Goal: Task Accomplishment & Management: Manage account settings

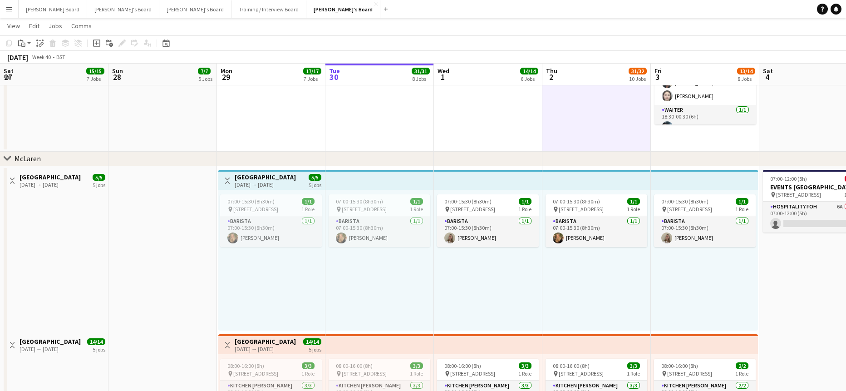
scroll to position [0, 329]
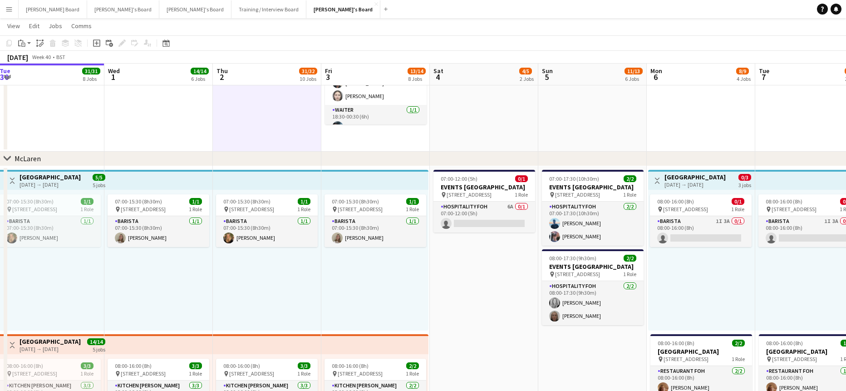
drag, startPoint x: 726, startPoint y: 244, endPoint x: 720, endPoint y: 241, distance: 6.5
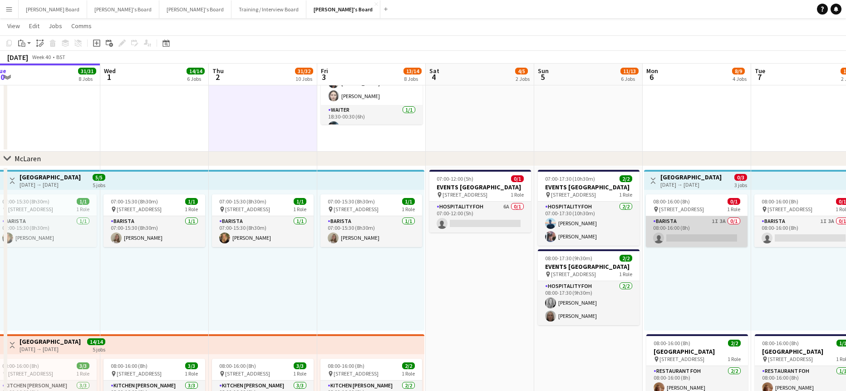
click at [680, 230] on app-card-role "Barista 1I 3A 0/1 08:00-16:00 (8h) single-neutral-actions" at bounding box center [697, 231] width 102 height 31
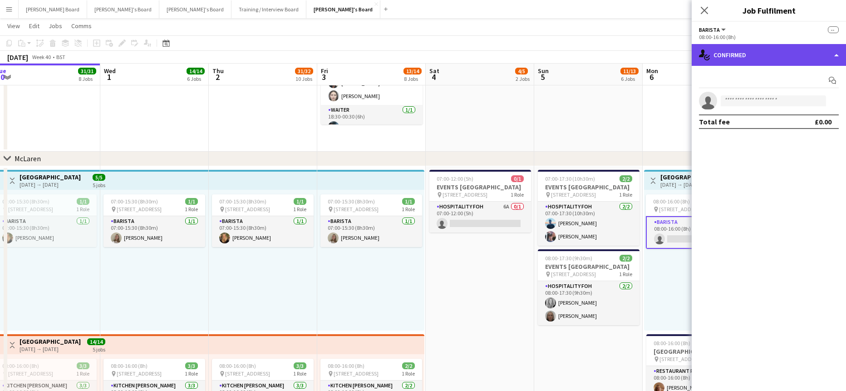
click at [753, 52] on div "single-neutral-actions-check-2 Confirmed" at bounding box center [768, 55] width 154 height 22
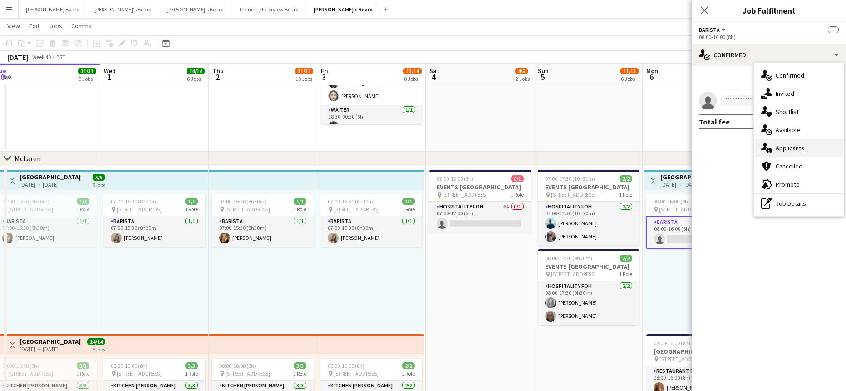
click at [799, 150] on span "Applicants" at bounding box center [789, 148] width 29 height 8
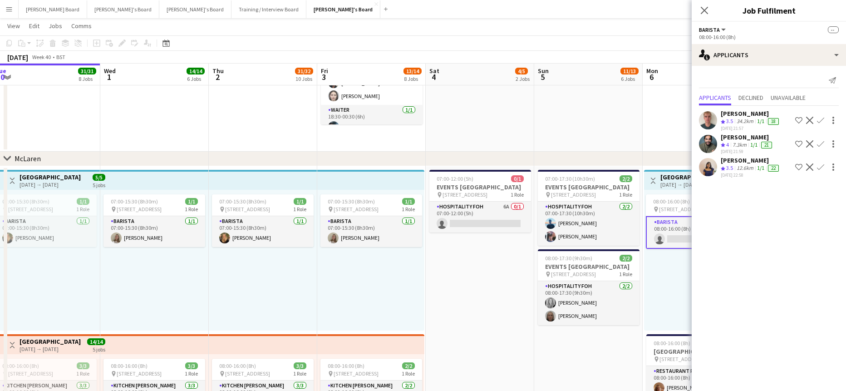
click at [739, 122] on div "34.2km" at bounding box center [745, 122] width 20 height 8
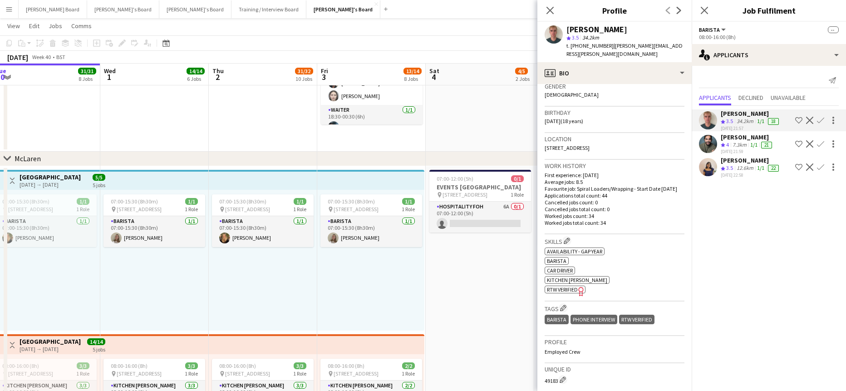
scroll to position [181, 0]
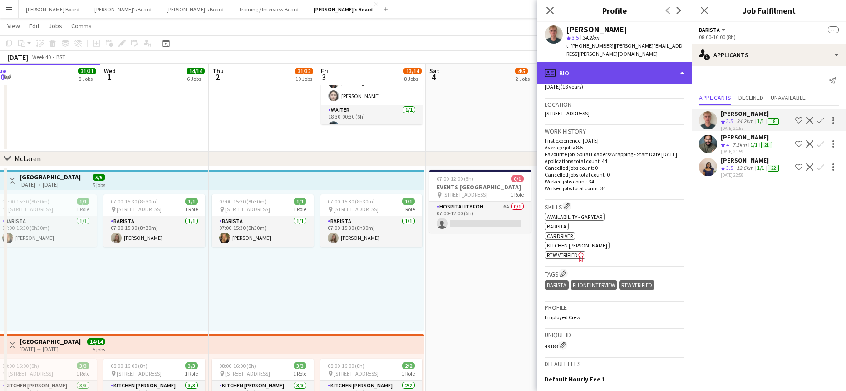
click at [603, 66] on div "profile Bio" at bounding box center [614, 73] width 154 height 22
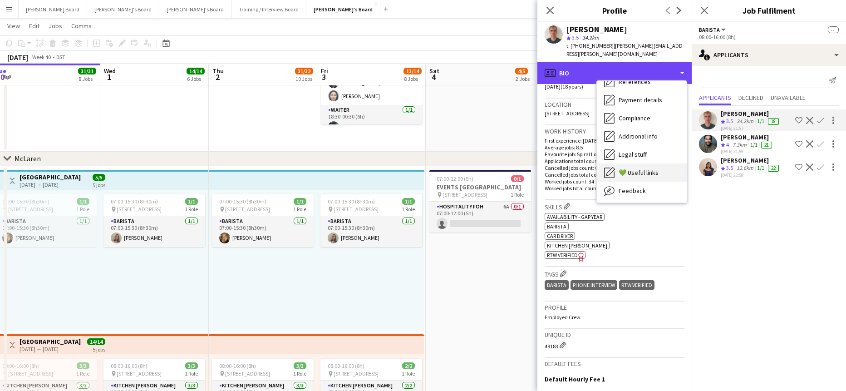
scroll to position [121, 0]
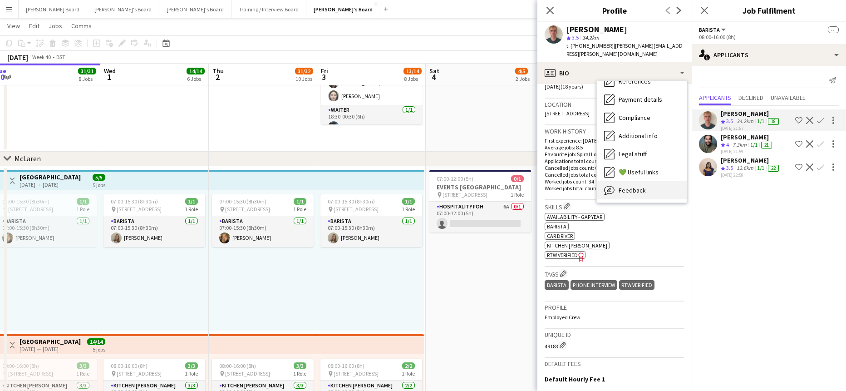
click at [644, 181] on div "Feedback Feedback" at bounding box center [642, 190] width 90 height 18
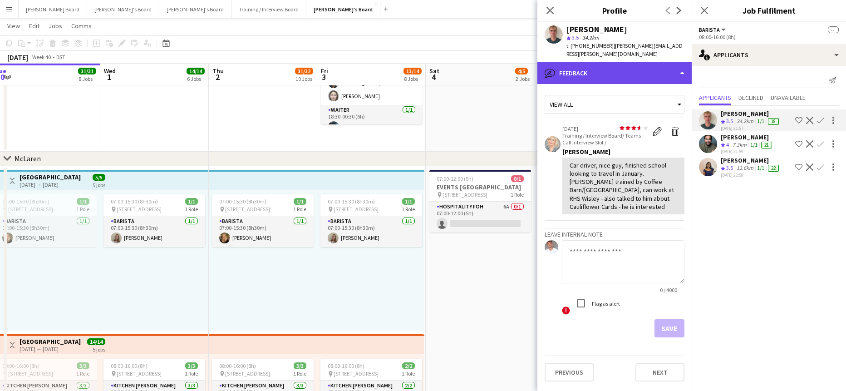
click at [583, 62] on div "bubble-pencil Feedback" at bounding box center [614, 73] width 154 height 22
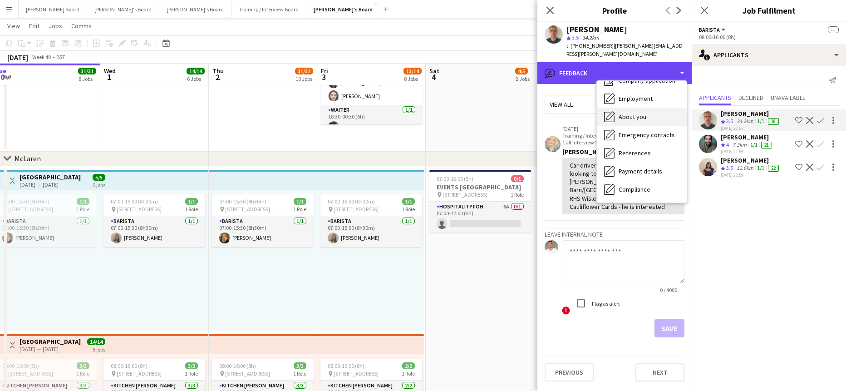
scroll to position [0, 0]
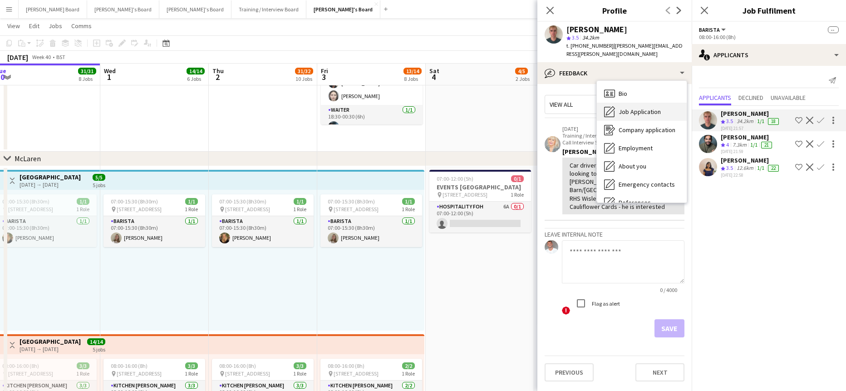
click at [657, 103] on div "Job Application Job Application" at bounding box center [642, 112] width 90 height 18
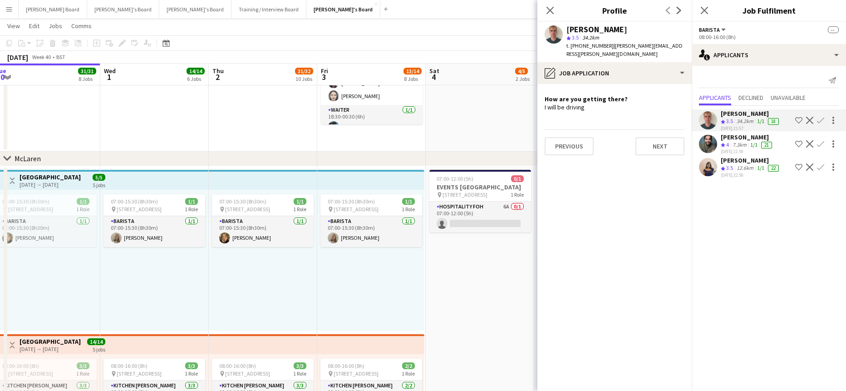
click at [724, 141] on div "Crew rating 4" at bounding box center [725, 145] width 10 height 8
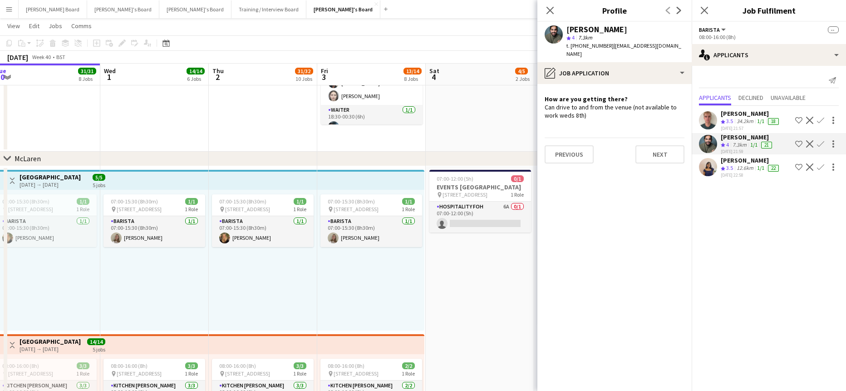
click at [724, 173] on div "[DATE] 22:58" at bounding box center [750, 175] width 60 height 6
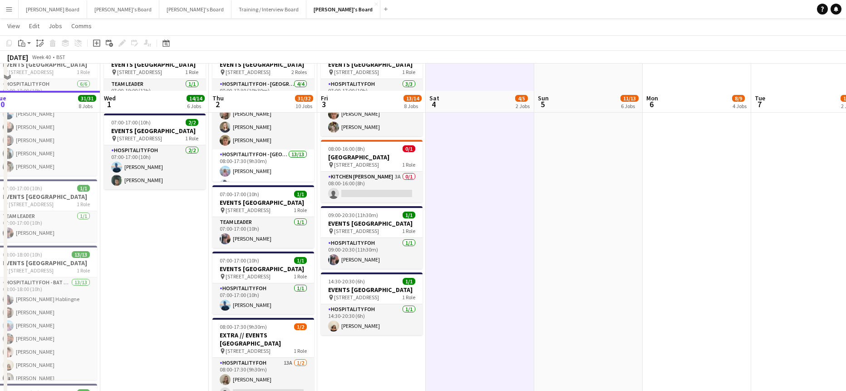
scroll to position [666, 0]
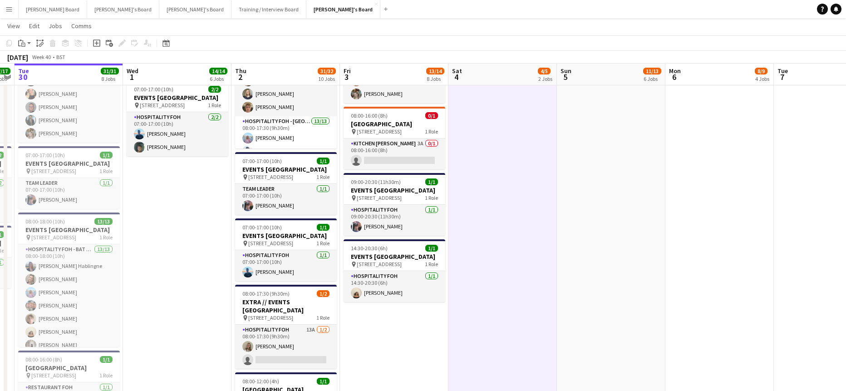
drag, startPoint x: 529, startPoint y: 294, endPoint x: 567, endPoint y: 289, distance: 38.4
click at [566, 290] on app-calendar-viewport "Sat 27 15/15 7 Jobs Sun 28 7/7 5 Jobs Mon 29 17/17 7 Jobs Tue 30 31/31 8 Jobs W…" at bounding box center [423, 354] width 846 height 1968
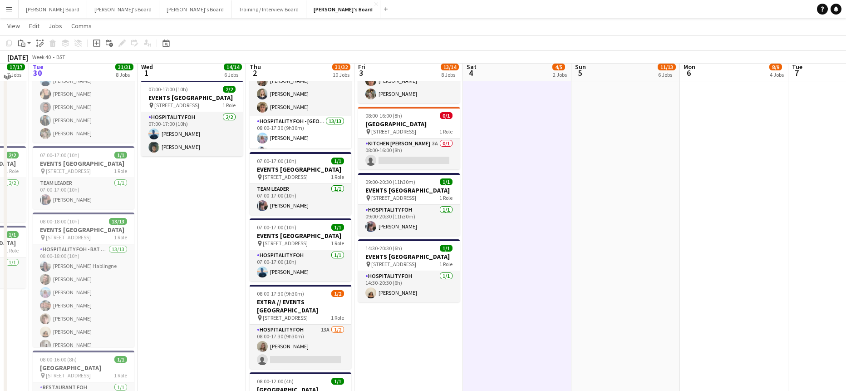
scroll to position [605, 0]
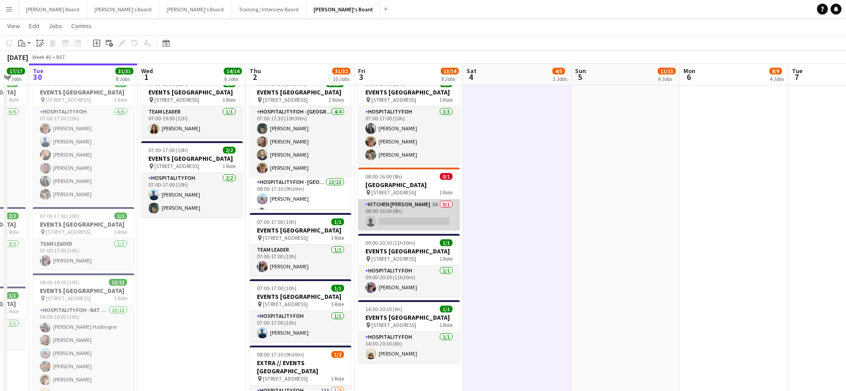
click at [419, 228] on app-card-role "Kitchen [PERSON_NAME] 3A 0/1 08:00-16:00 (8h) single-neutral-actions" at bounding box center [409, 214] width 102 height 31
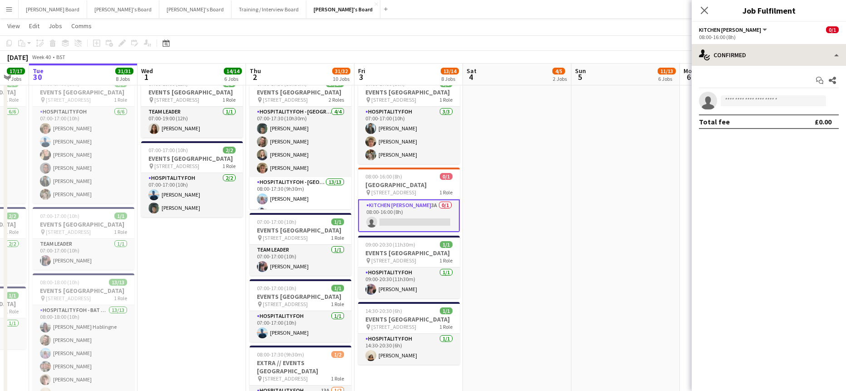
click at [763, 65] on div "single-neutral-actions-check-2 Confirmed single-neutral-actions-check-2 Confirm…" at bounding box center [768, 217] width 154 height 347
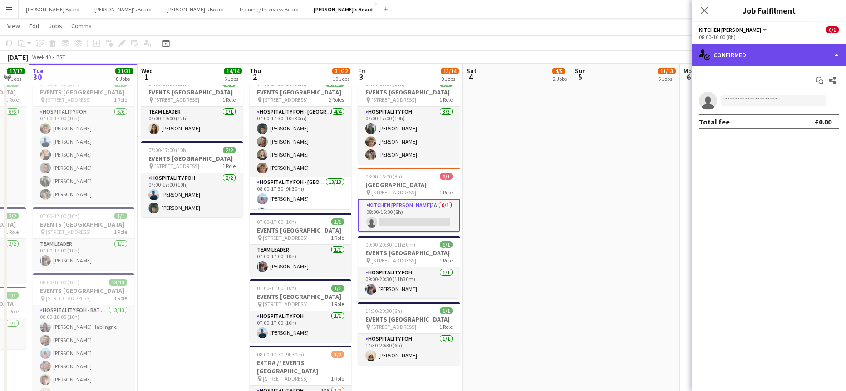
click at [766, 59] on div "single-neutral-actions-check-2 Confirmed" at bounding box center [768, 55] width 154 height 22
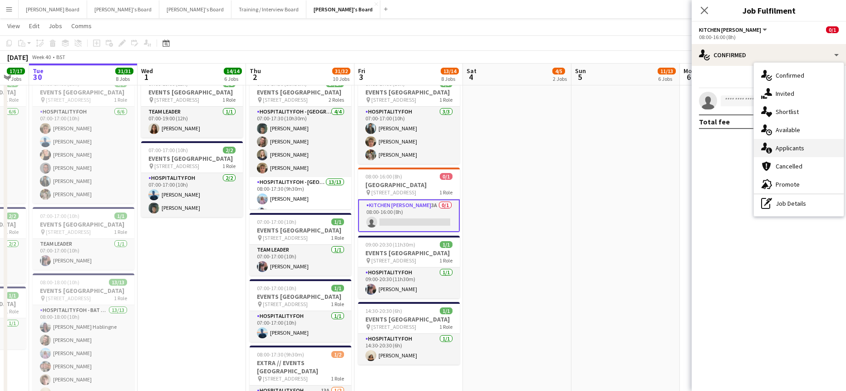
click at [799, 147] on span "Applicants" at bounding box center [789, 148] width 29 height 8
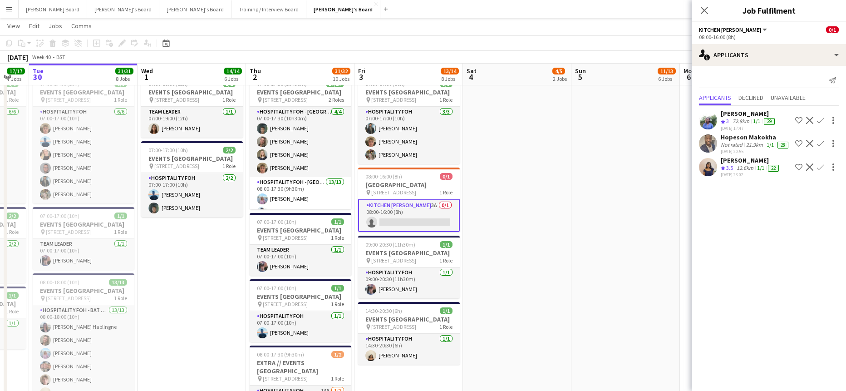
click at [671, 223] on app-date-cell "07:00-17:30 (10h30m) 2/2 EVENTS [GEOGRAPHIC_DATA] pin Woking, GU21 4YH 1 Role H…" at bounding box center [625, 237] width 108 height 988
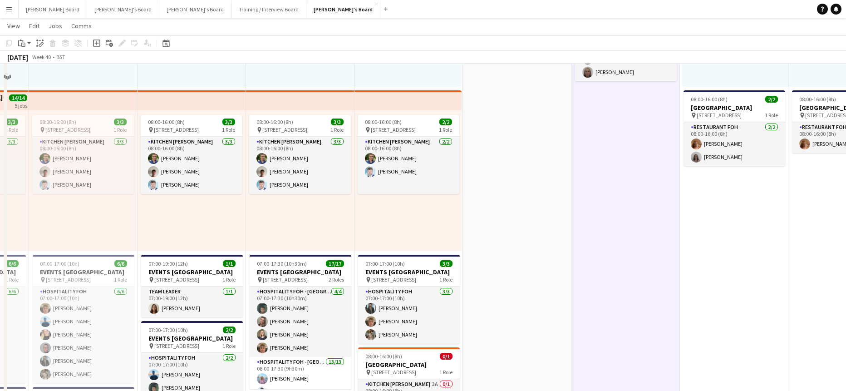
scroll to position [303, 0]
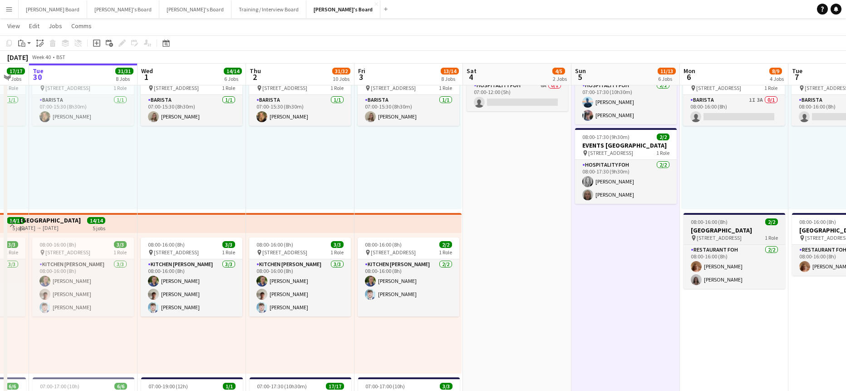
drag, startPoint x: 559, startPoint y: 236, endPoint x: 447, endPoint y: 222, distance: 112.9
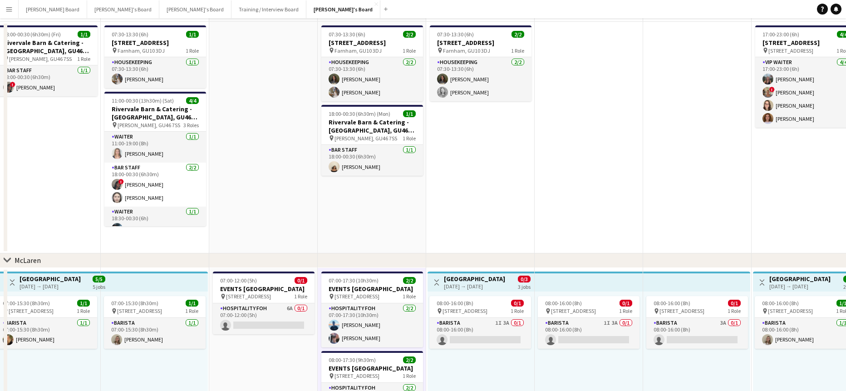
scroll to position [0, 0]
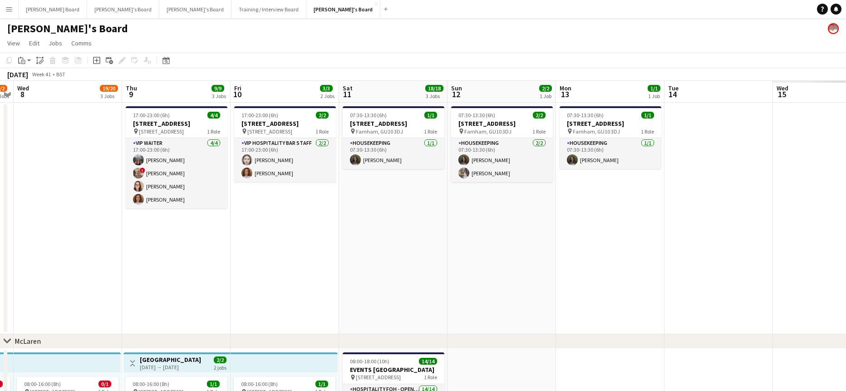
drag, startPoint x: 792, startPoint y: 256, endPoint x: 139, endPoint y: 255, distance: 653.3
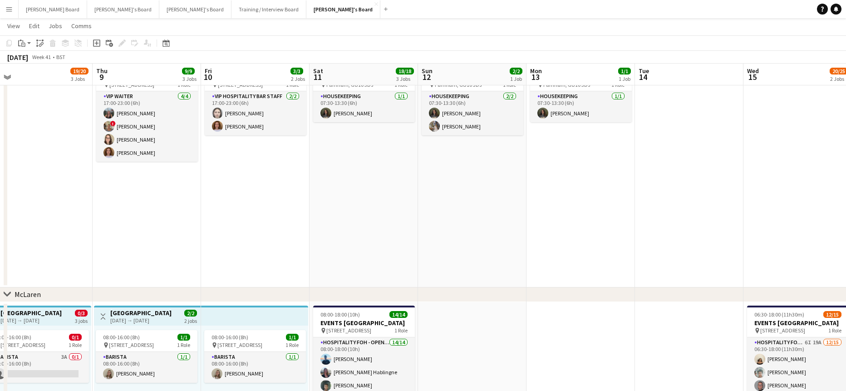
scroll to position [60, 0]
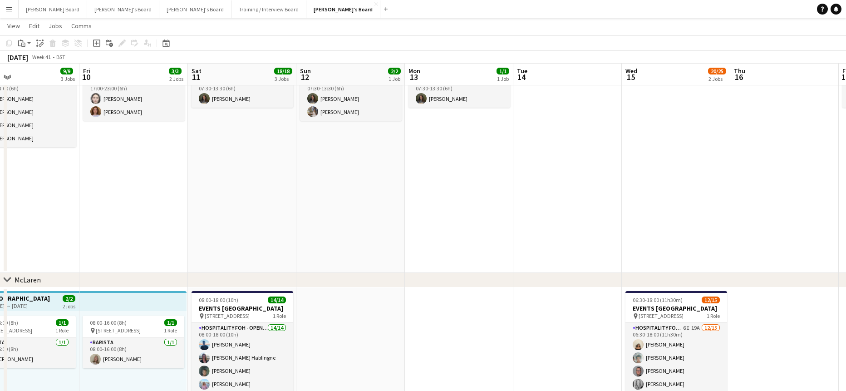
drag, startPoint x: 748, startPoint y: 257, endPoint x: 401, endPoint y: 250, distance: 346.7
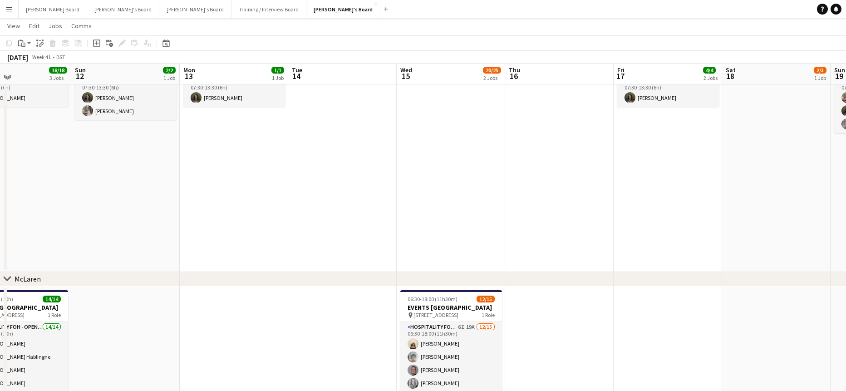
scroll to position [181, 0]
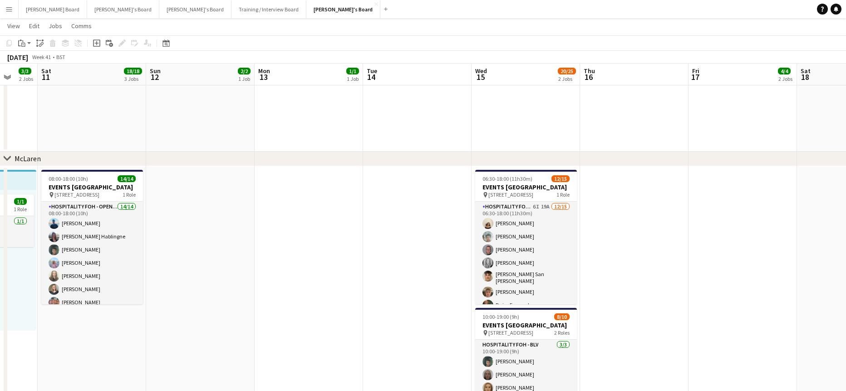
drag, startPoint x: 603, startPoint y: 262, endPoint x: 540, endPoint y: 260, distance: 63.1
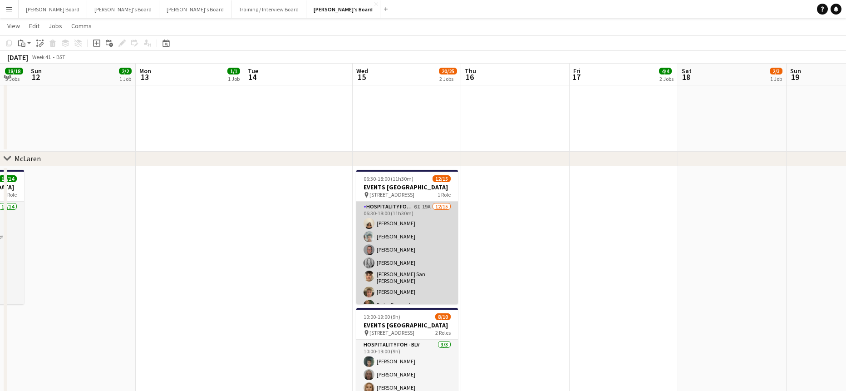
click at [413, 259] on app-card-role "Hospitality FOH - TLC 6I 19A [DATE] 06:30-18:00 (11h30m) [PERSON_NAME] [PERSON_…" at bounding box center [407, 310] width 102 height 218
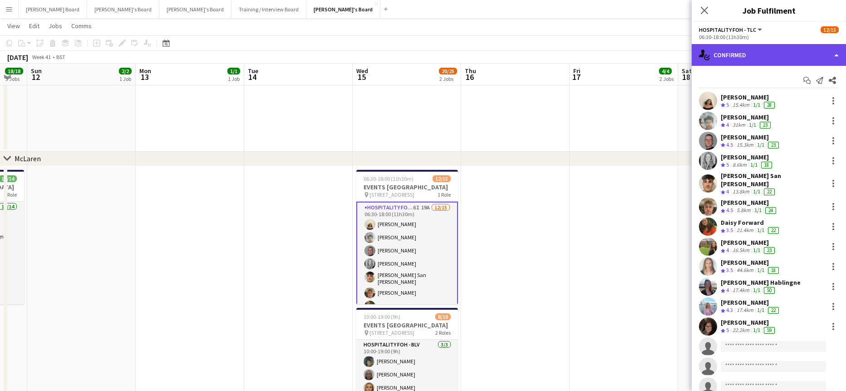
click at [792, 60] on div "single-neutral-actions-check-2 Confirmed" at bounding box center [768, 55] width 154 height 22
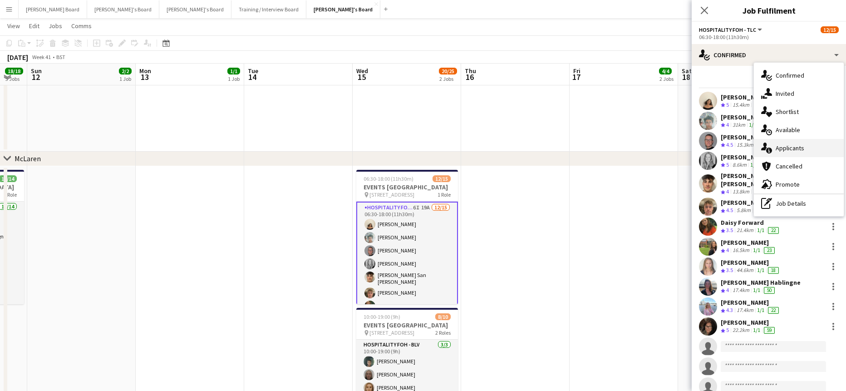
click at [792, 145] on span "Applicants" at bounding box center [789, 148] width 29 height 8
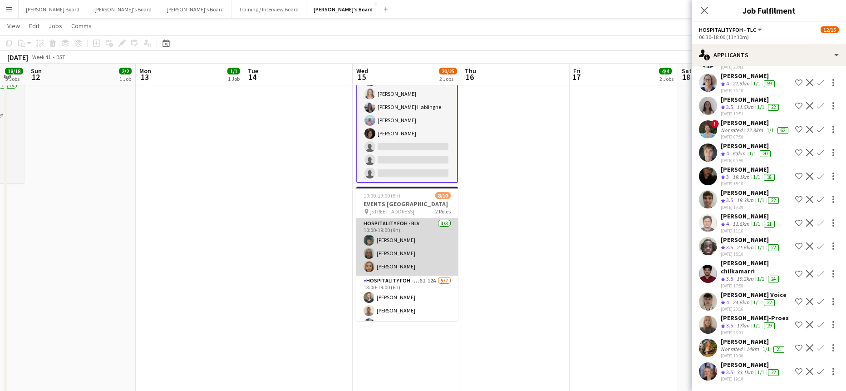
scroll to position [60, 0]
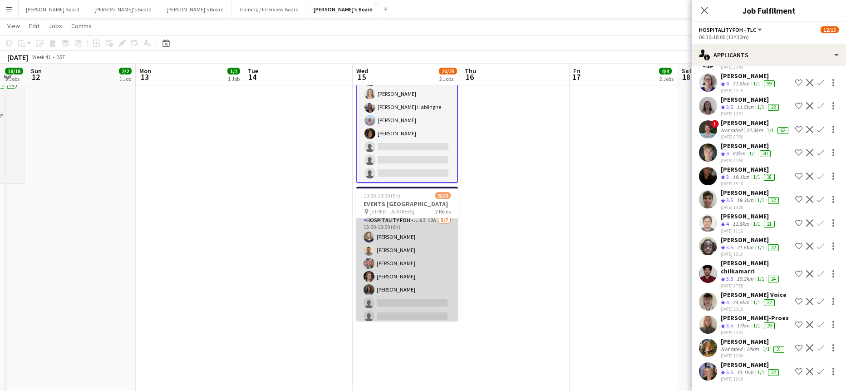
click at [427, 279] on app-card-role "Hospitality FOH - BLV 6I 12A [DATE] 13:00-19:00 (6h) [PERSON_NAME] [PERSON_NAME…" at bounding box center [407, 270] width 102 height 110
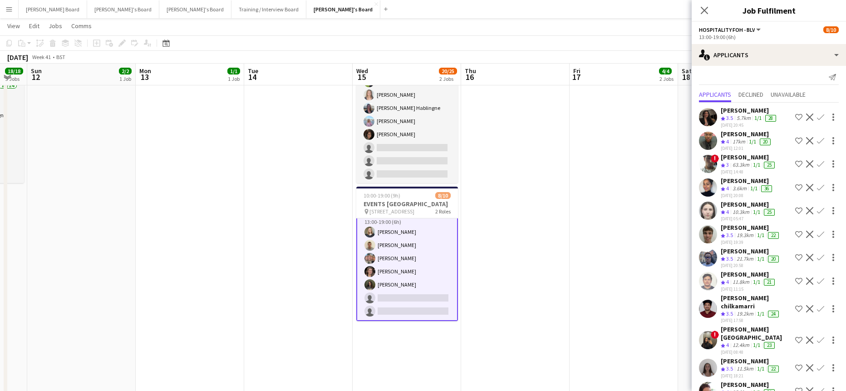
scroll to position [0, 0]
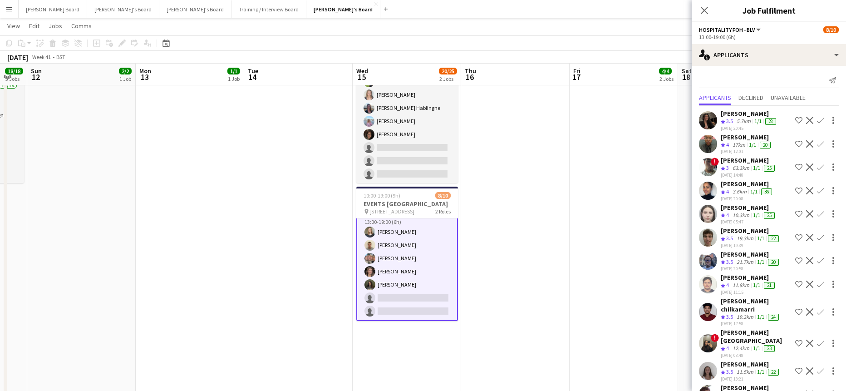
click at [739, 118] on div "5.7km" at bounding box center [744, 122] width 18 height 8
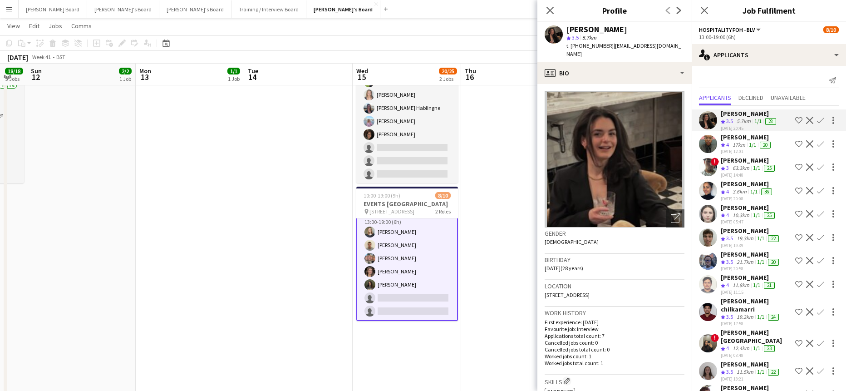
click at [817, 212] on app-icon "Confirm" at bounding box center [820, 213] width 7 height 7
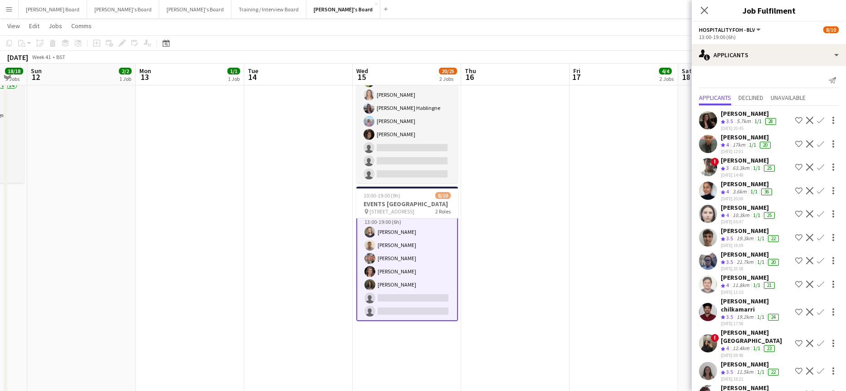
click at [817, 212] on app-icon "Confirm" at bounding box center [820, 213] width 7 height 7
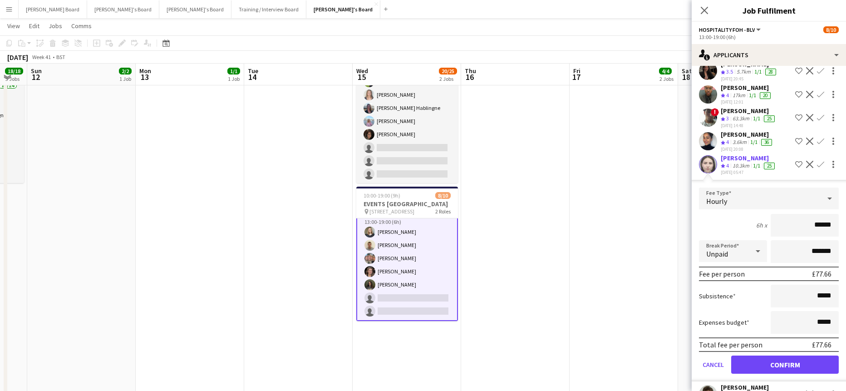
scroll to position [121, 0]
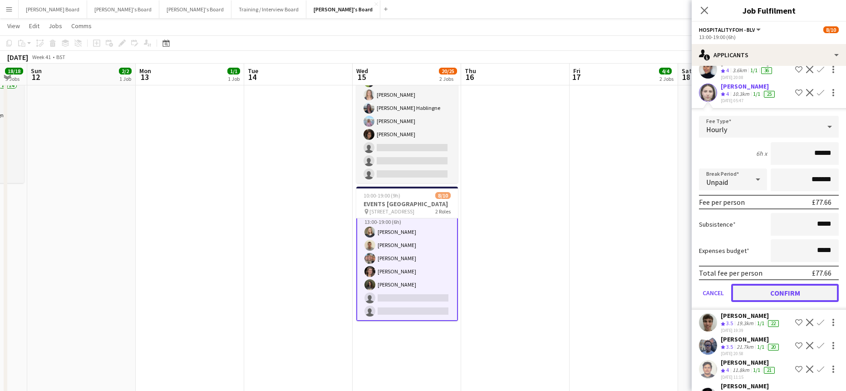
click at [774, 294] on button "Confirm" at bounding box center [785, 293] width 108 height 18
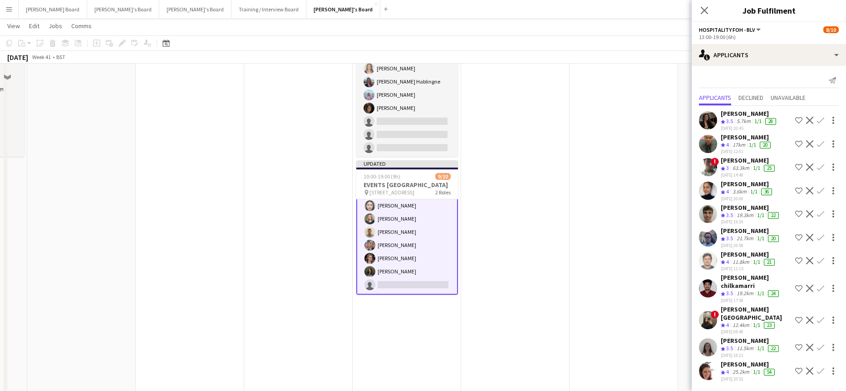
scroll to position [363, 0]
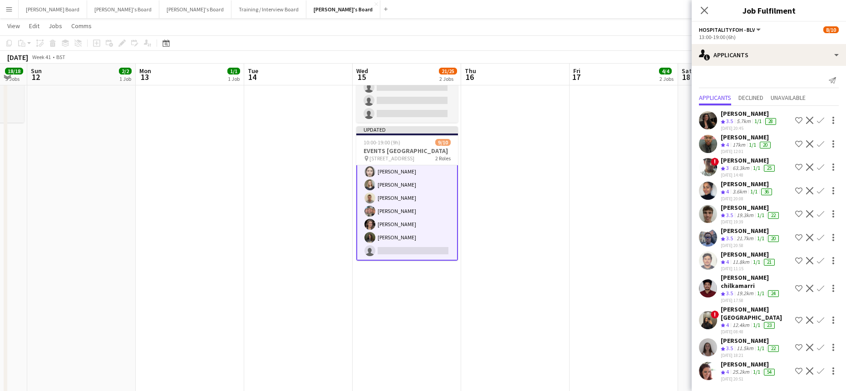
click at [743, 344] on div "11.5km" at bounding box center [745, 348] width 20 height 8
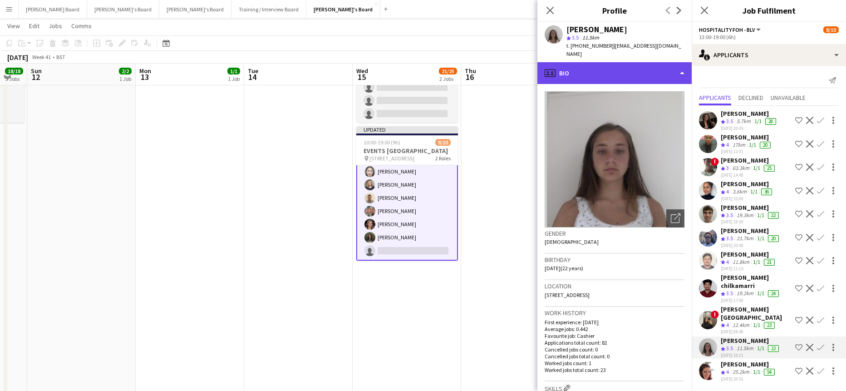
click at [603, 66] on div "profile Bio" at bounding box center [614, 73] width 154 height 22
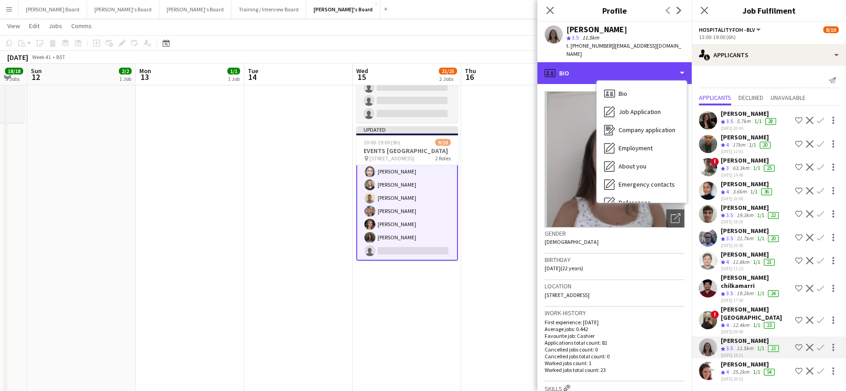
scroll to position [140, 0]
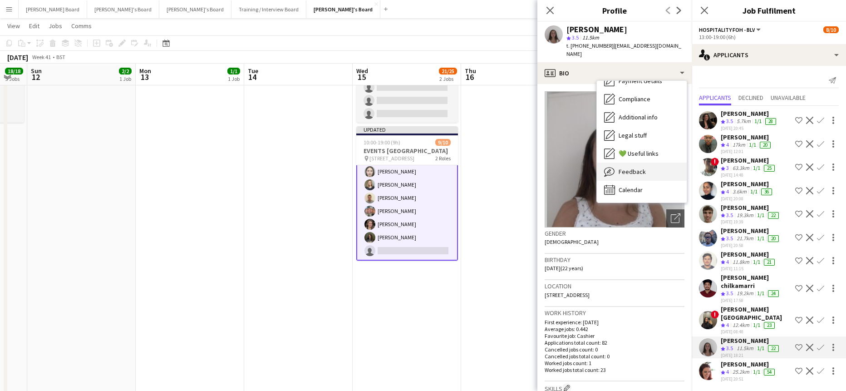
click at [645, 162] on div "Feedback Feedback" at bounding box center [642, 171] width 90 height 18
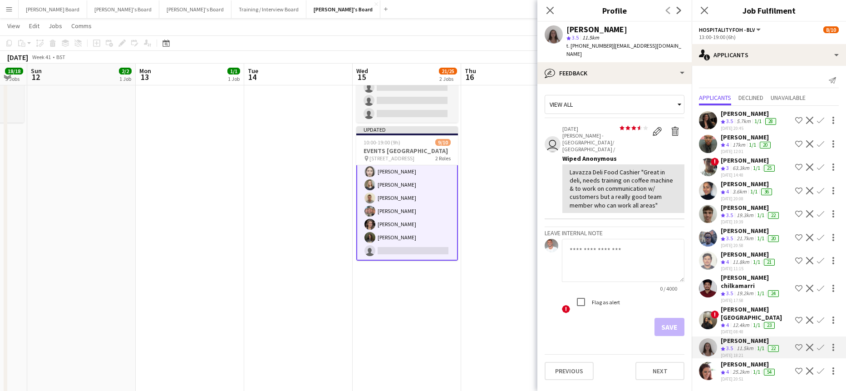
click at [819, 367] on app-icon "Confirm" at bounding box center [820, 370] width 7 height 7
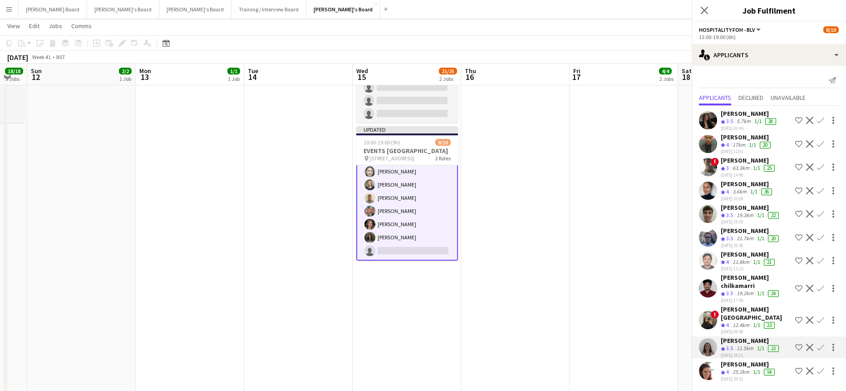
scroll to position [0, 0]
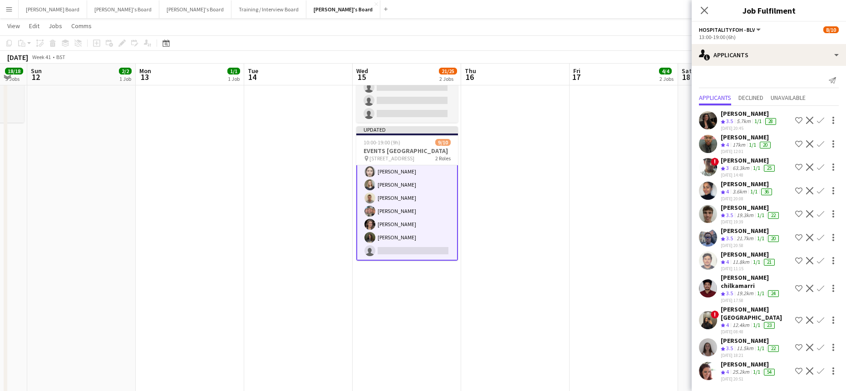
click at [819, 367] on app-icon "Confirm" at bounding box center [820, 370] width 7 height 7
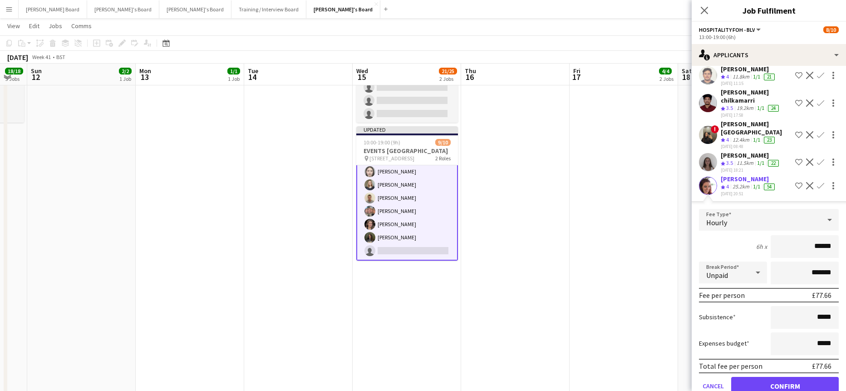
scroll to position [197, 0]
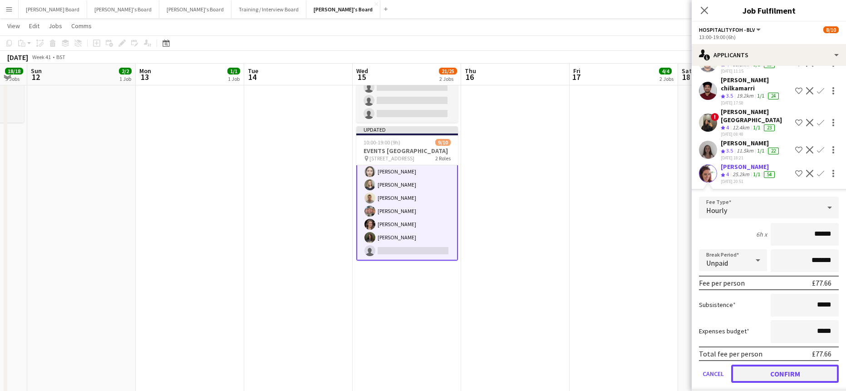
click at [754, 364] on button "Confirm" at bounding box center [785, 373] width 108 height 18
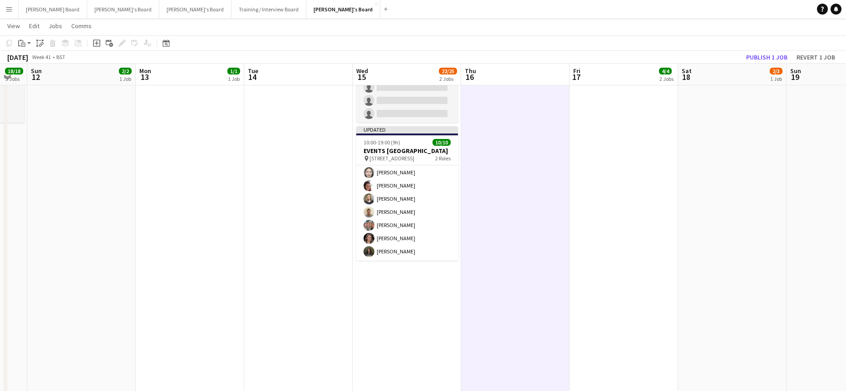
scroll to position [73, 0]
click at [757, 58] on button "Publish 1 job" at bounding box center [766, 57] width 49 height 12
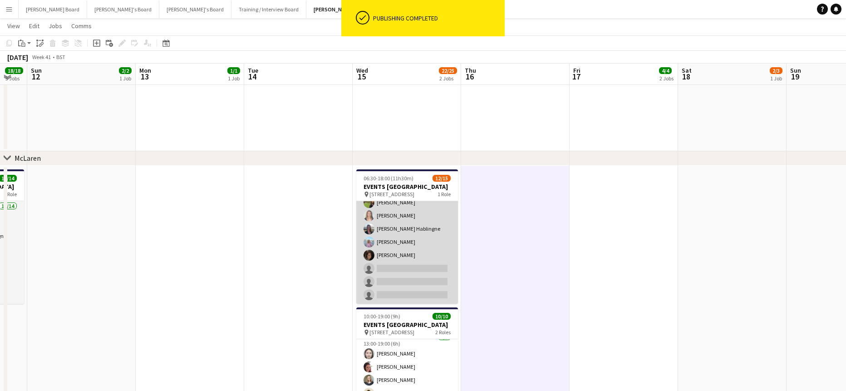
scroll to position [181, 0]
click at [412, 251] on app-card-role "Hospitality FOH - TLC 6I 19A [DATE] 06:30-18:00 (11h30m) [PERSON_NAME] [PERSON_…" at bounding box center [407, 195] width 102 height 218
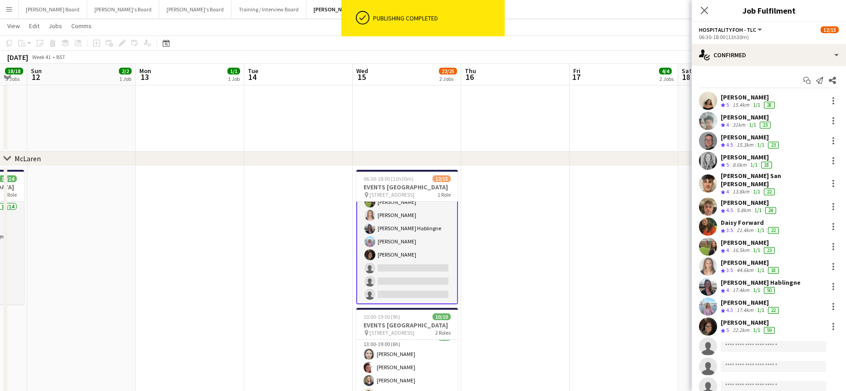
scroll to position [121, 0]
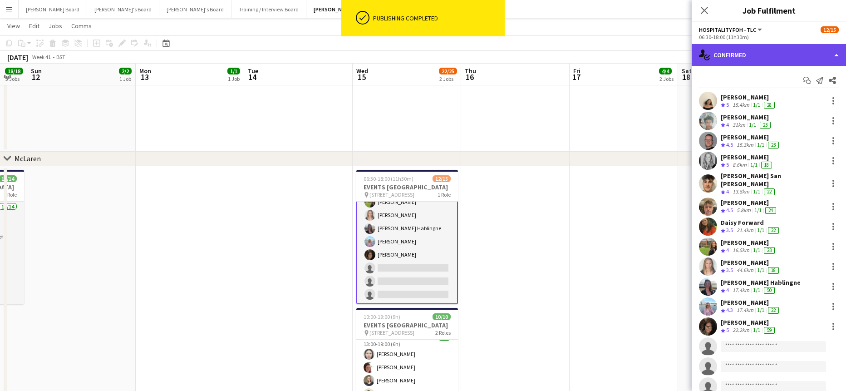
click at [791, 49] on div "single-neutral-actions-check-2 Confirmed" at bounding box center [768, 55] width 154 height 22
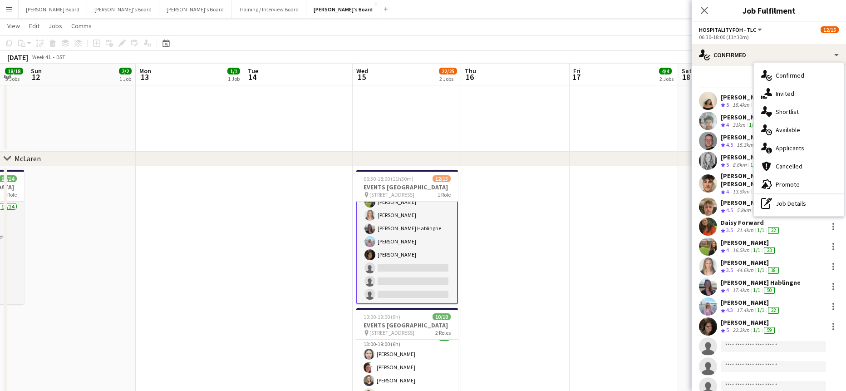
click at [811, 154] on div "single-neutral-actions-information Applicants" at bounding box center [799, 148] width 90 height 18
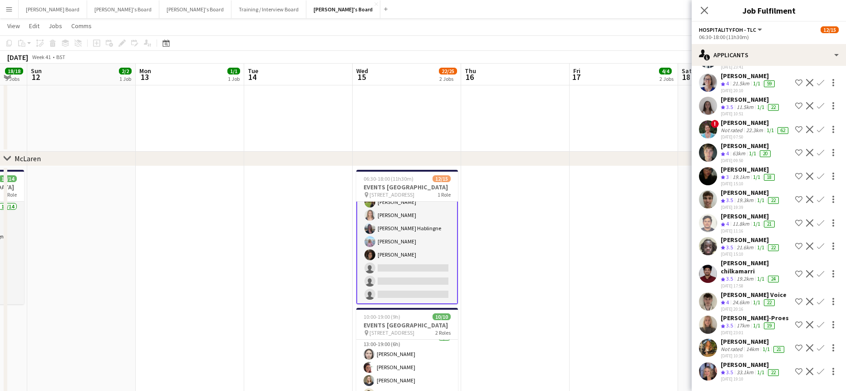
scroll to position [242, 0]
click at [749, 368] on div "33.1km" at bounding box center [745, 372] width 20 height 8
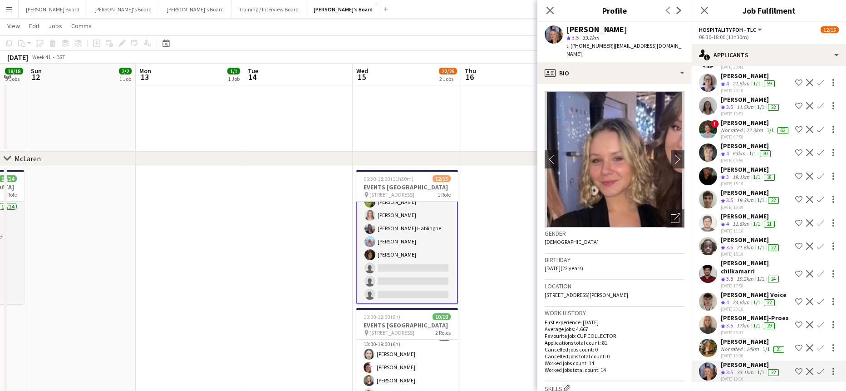
click at [744, 322] on div "17km" at bounding box center [743, 326] width 16 height 8
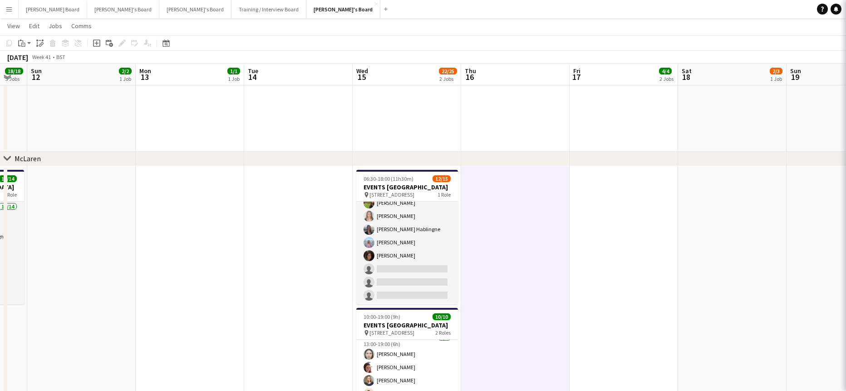
scroll to position [120, 0]
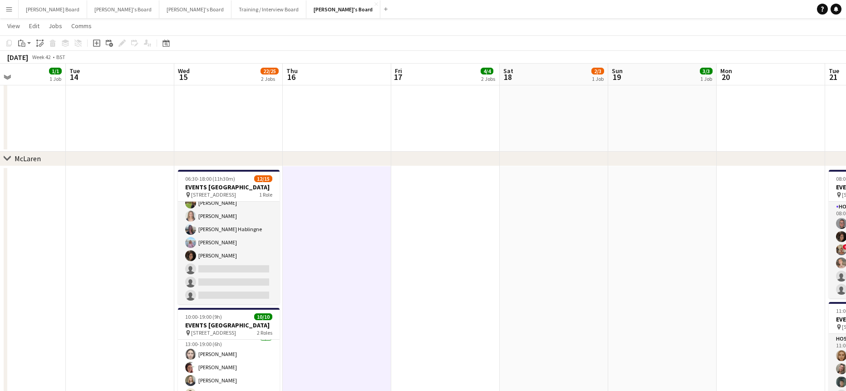
drag, startPoint x: 596, startPoint y: 263, endPoint x: 216, endPoint y: 245, distance: 379.7
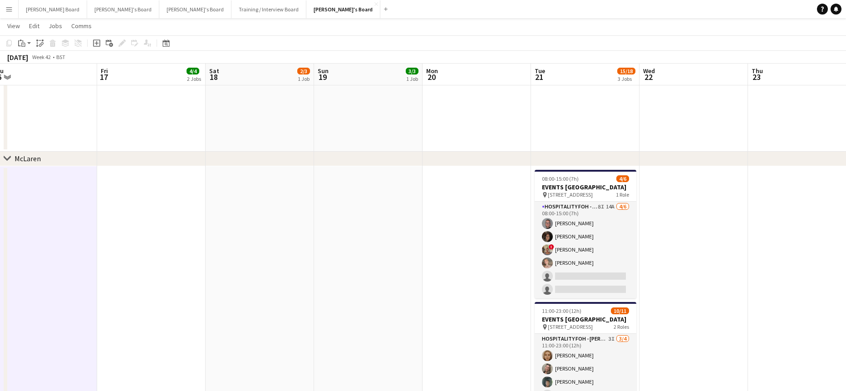
drag, startPoint x: 449, startPoint y: 265, endPoint x: 310, endPoint y: 243, distance: 140.6
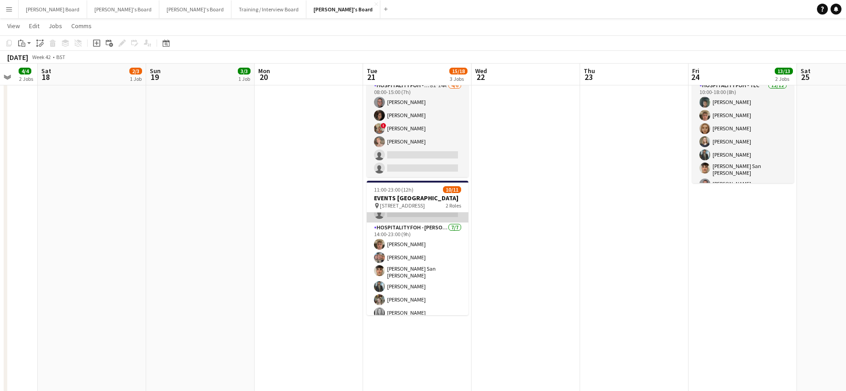
scroll to position [0, 0]
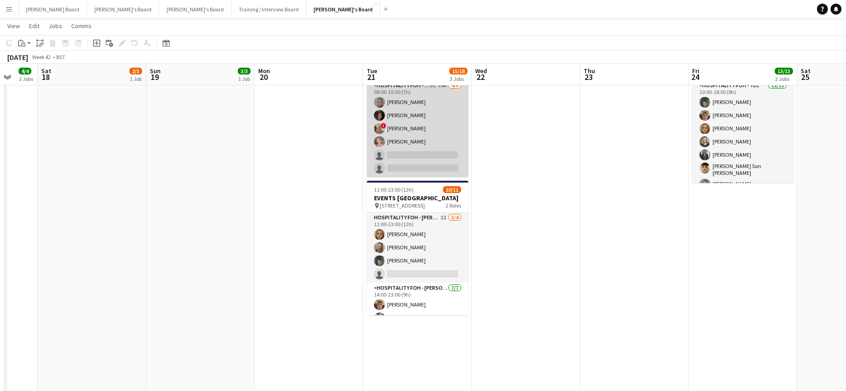
click at [406, 165] on app-card-role "Hospitality FOH - TLC 8I 14A [DATE] 08:00-15:00 (7h) [PERSON_NAME] [PERSON_NAME…" at bounding box center [418, 128] width 102 height 97
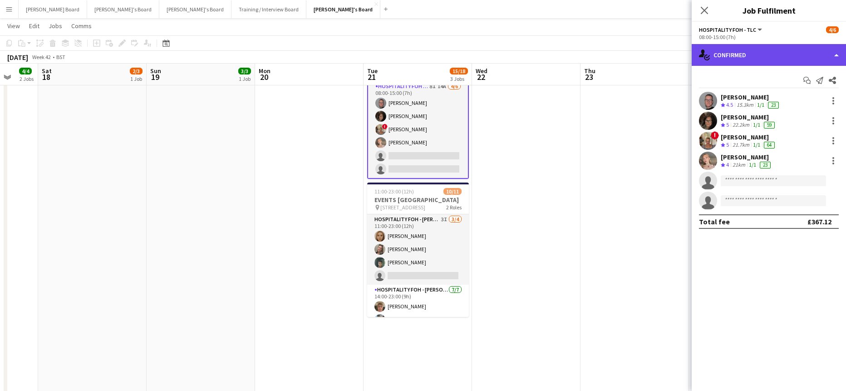
click at [783, 54] on div "single-neutral-actions-check-2 Confirmed" at bounding box center [768, 55] width 154 height 22
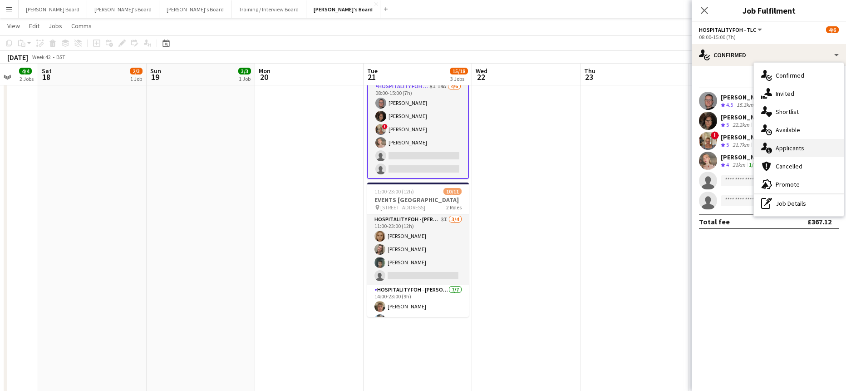
click at [802, 147] on span "Applicants" at bounding box center [789, 148] width 29 height 8
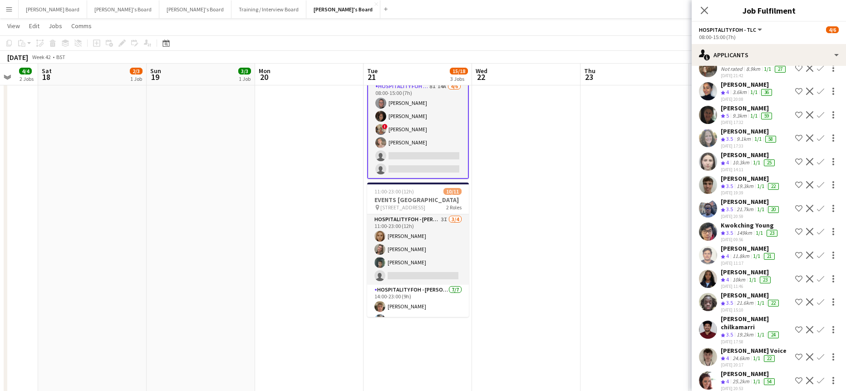
scroll to position [109, 0]
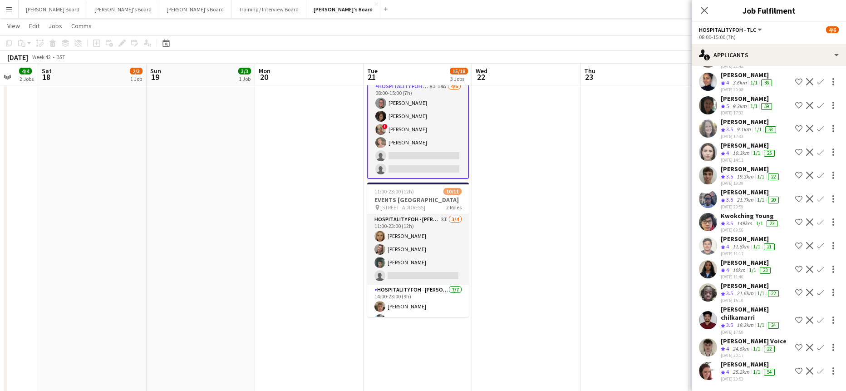
click at [817, 367] on app-icon "Confirm" at bounding box center [820, 370] width 7 height 7
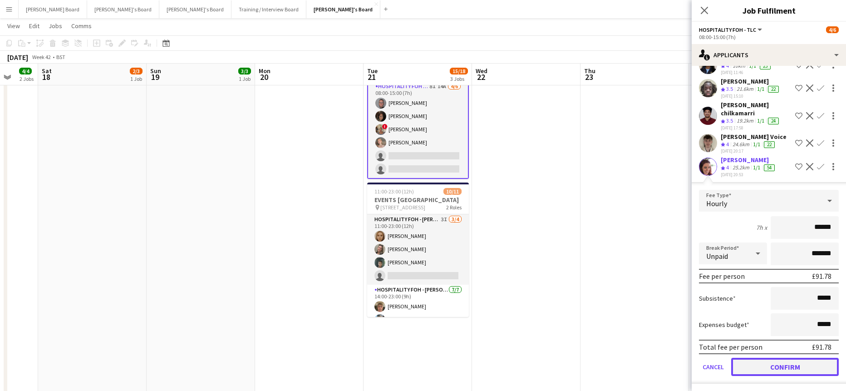
click at [775, 359] on button "Confirm" at bounding box center [785, 367] width 108 height 18
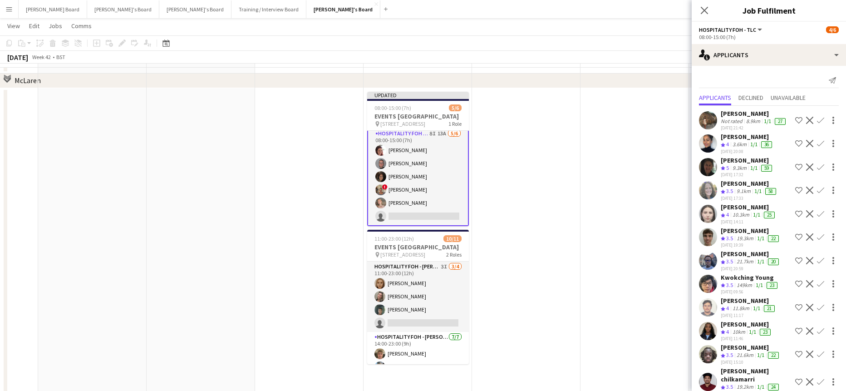
scroll to position [242, 0]
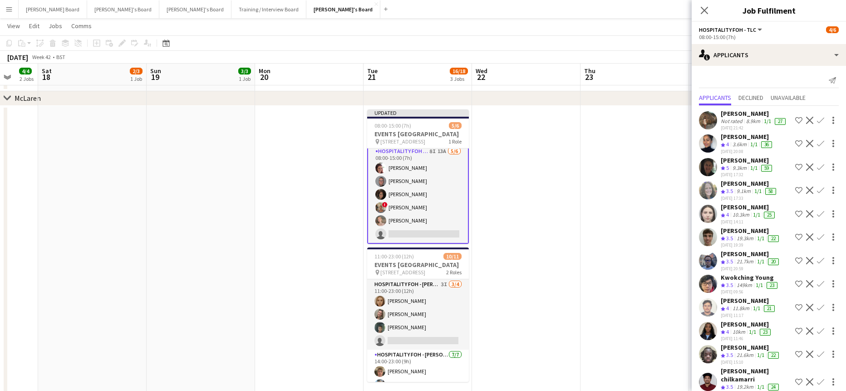
click at [817, 217] on app-icon "Confirm" at bounding box center [820, 213] width 7 height 7
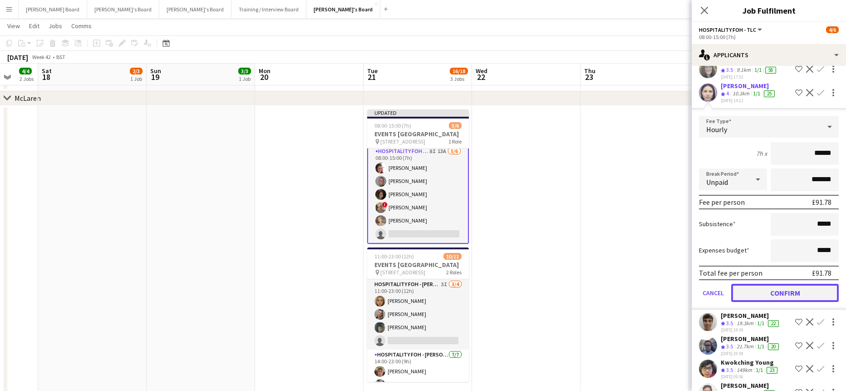
click at [776, 297] on button "Confirm" at bounding box center [785, 293] width 108 height 18
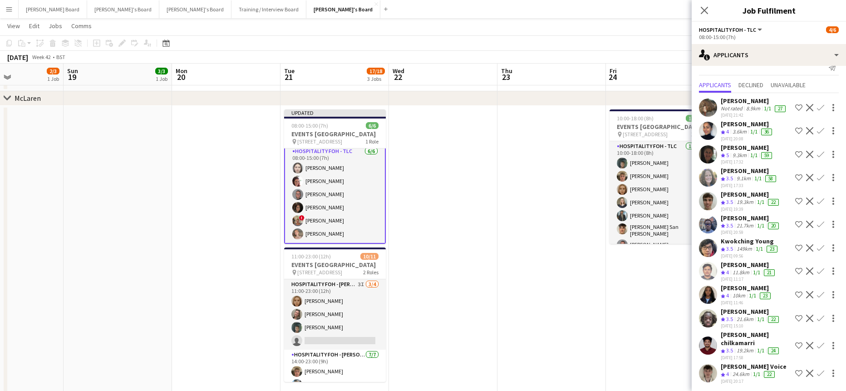
drag, startPoint x: 627, startPoint y: 249, endPoint x: 496, endPoint y: 247, distance: 131.1
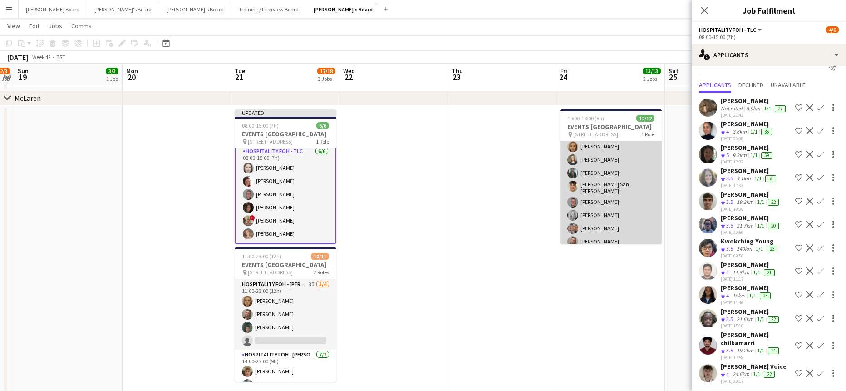
scroll to position [81, 0]
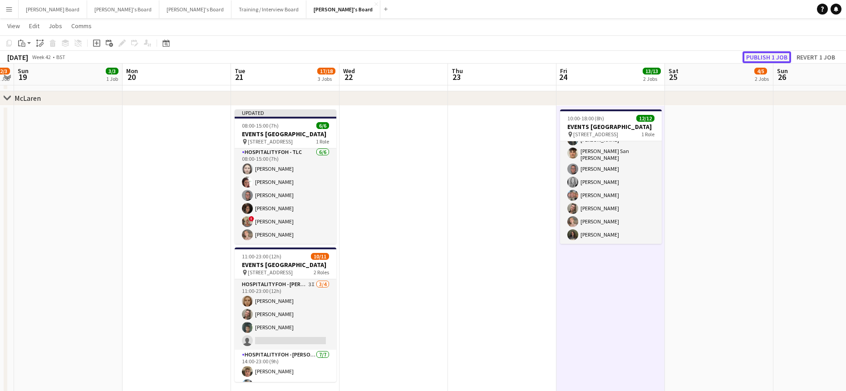
click at [761, 58] on button "Publish 1 job" at bounding box center [766, 57] width 49 height 12
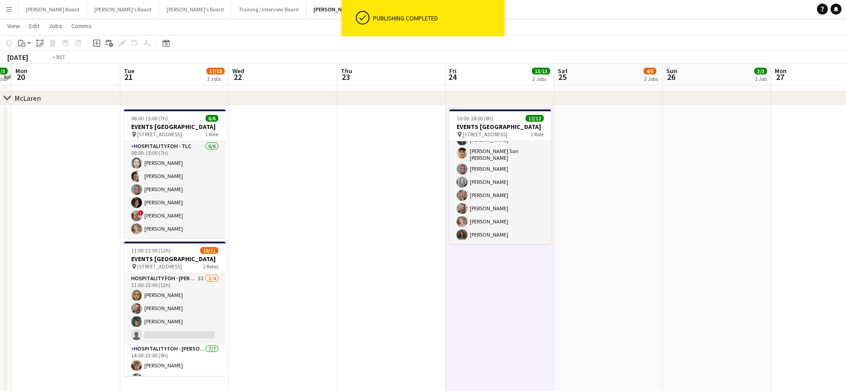
scroll to position [0, 299]
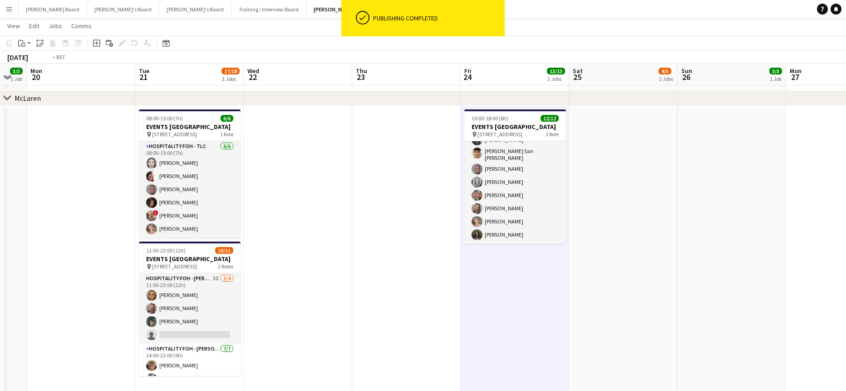
drag, startPoint x: 779, startPoint y: 244, endPoint x: 358, endPoint y: 267, distance: 421.7
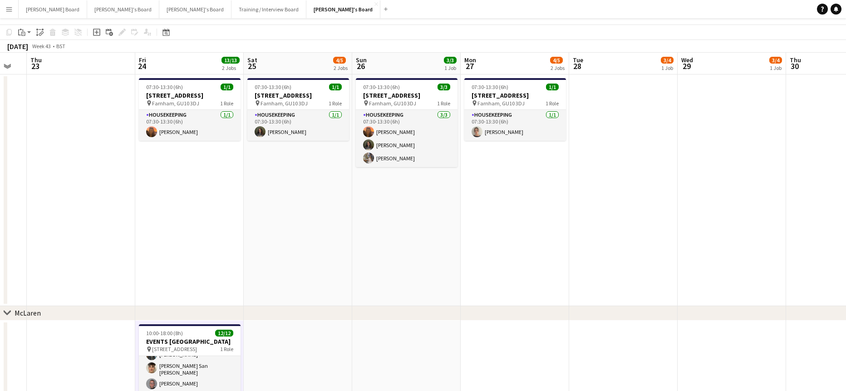
scroll to position [0, 0]
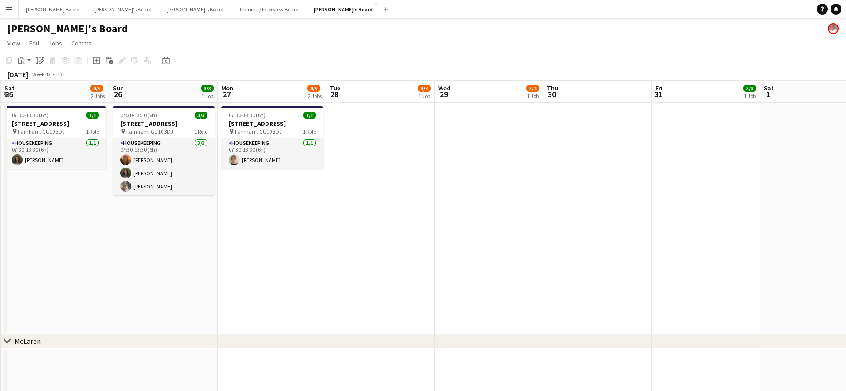
drag, startPoint x: 667, startPoint y: 240, endPoint x: 429, endPoint y: 255, distance: 238.2
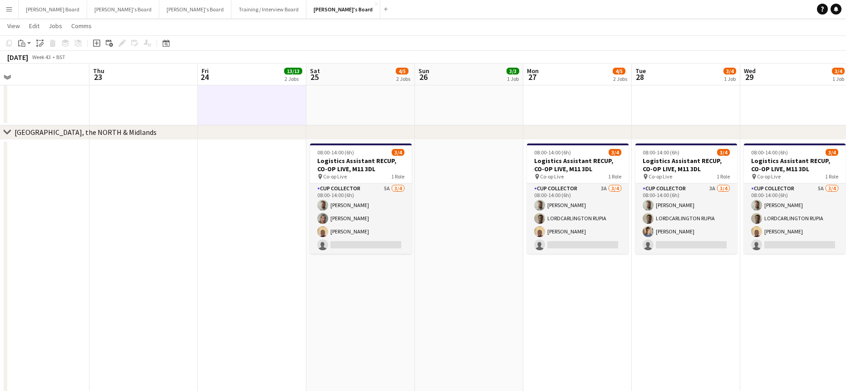
drag, startPoint x: 566, startPoint y: 303, endPoint x: 617, endPoint y: 299, distance: 50.9
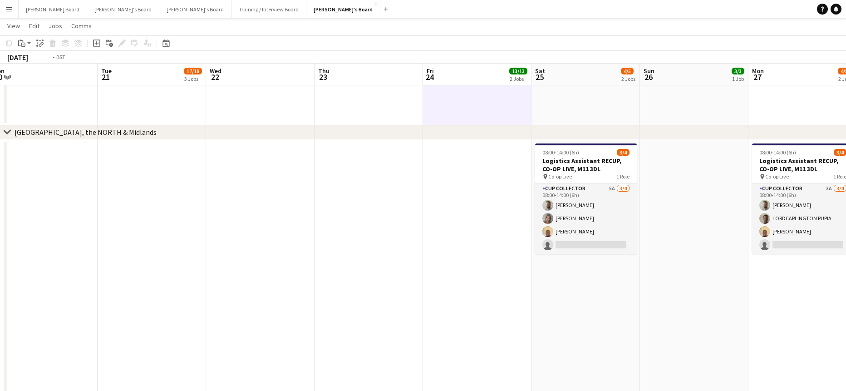
drag, startPoint x: 386, startPoint y: 296, endPoint x: 629, endPoint y: 295, distance: 243.6
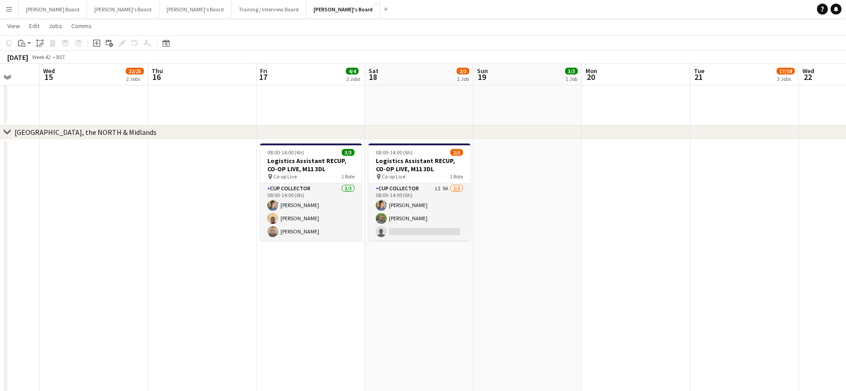
drag, startPoint x: 545, startPoint y: 297, endPoint x: 804, endPoint y: 299, distance: 259.1
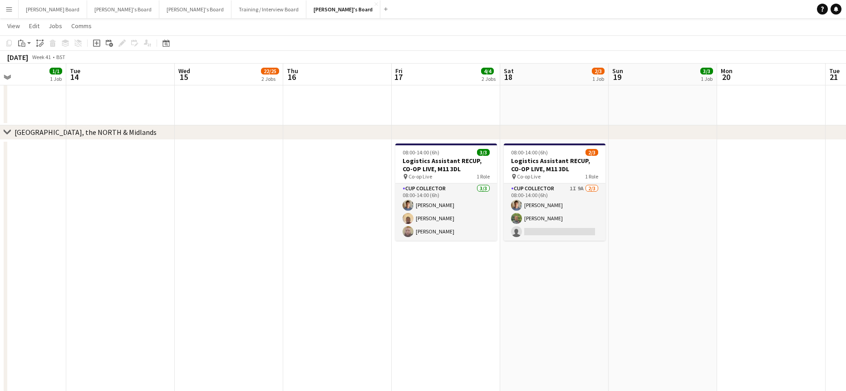
drag, startPoint x: 426, startPoint y: 299, endPoint x: 510, endPoint y: 241, distance: 101.1
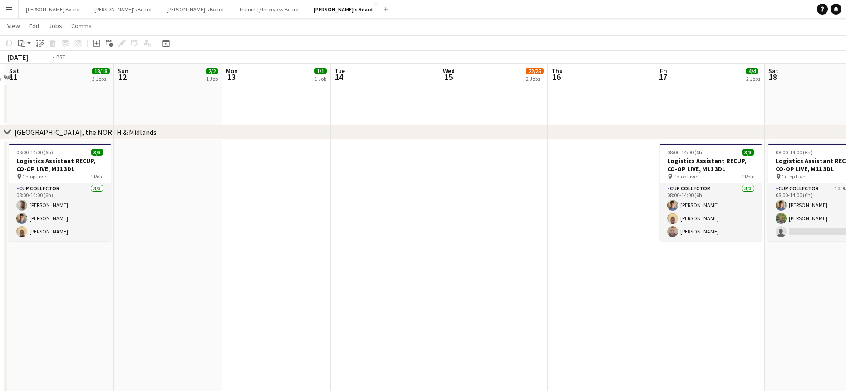
drag, startPoint x: 463, startPoint y: 265, endPoint x: 123, endPoint y: 264, distance: 339.8
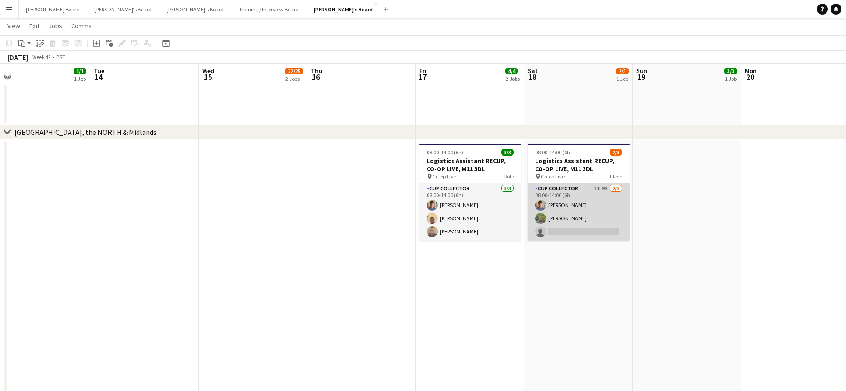
click at [582, 222] on app-card-role "CUP COLLECTOR 1I 9A [DATE] 08:00-14:00 (6h) [PERSON_NAME] [PERSON_NAME] single-…" at bounding box center [579, 211] width 102 height 57
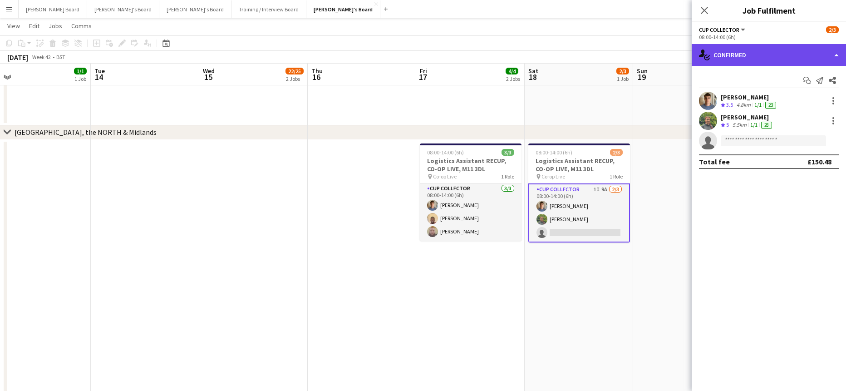
click at [787, 56] on div "single-neutral-actions-check-2 Confirmed" at bounding box center [768, 55] width 154 height 22
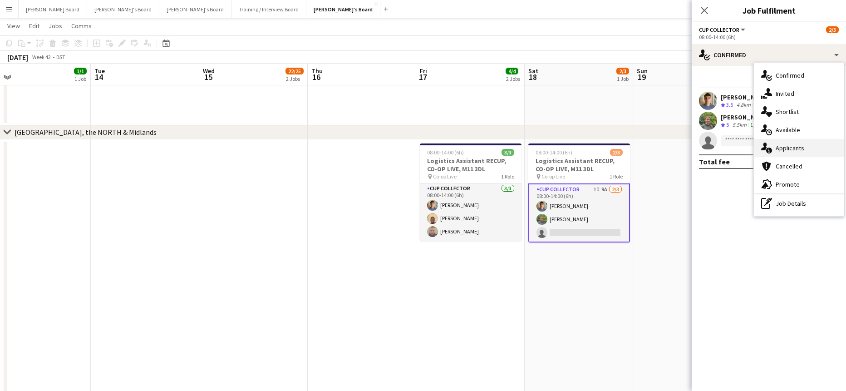
click at [801, 147] on span "Applicants" at bounding box center [789, 148] width 29 height 8
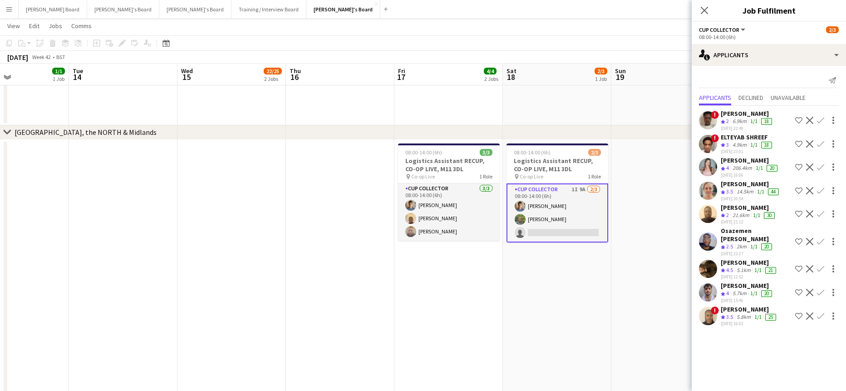
scroll to position [0, 325]
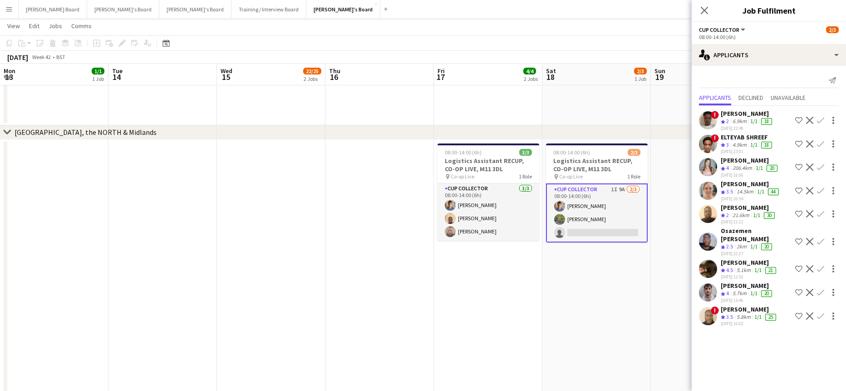
drag, startPoint x: 617, startPoint y: 321, endPoint x: 530, endPoint y: 325, distance: 87.7
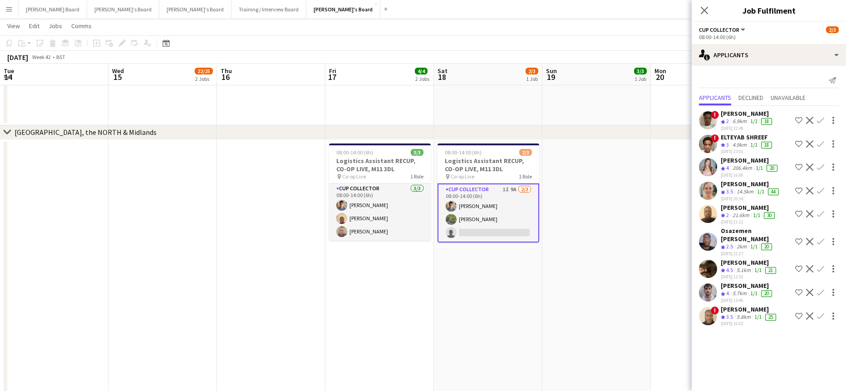
click at [765, 297] on div "20" at bounding box center [766, 293] width 11 height 7
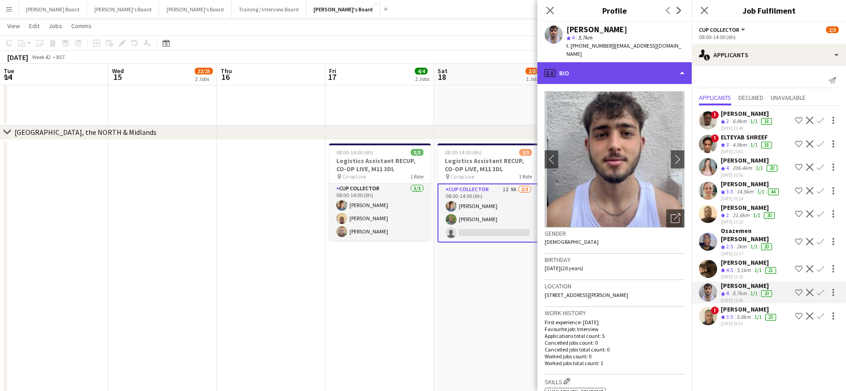
click at [620, 70] on div "profile Bio" at bounding box center [614, 73] width 154 height 22
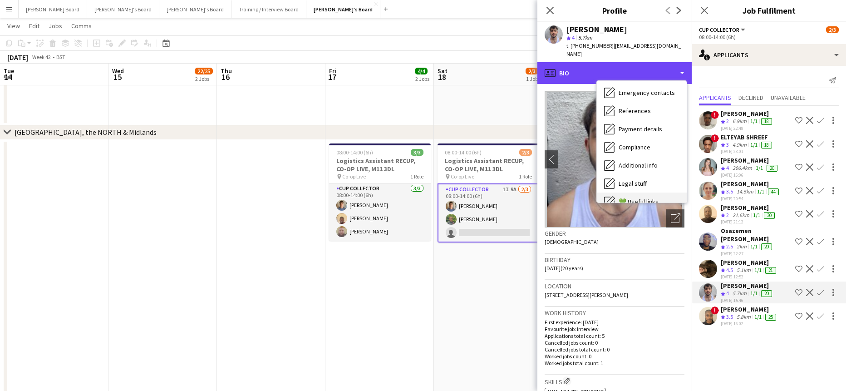
scroll to position [140, 0]
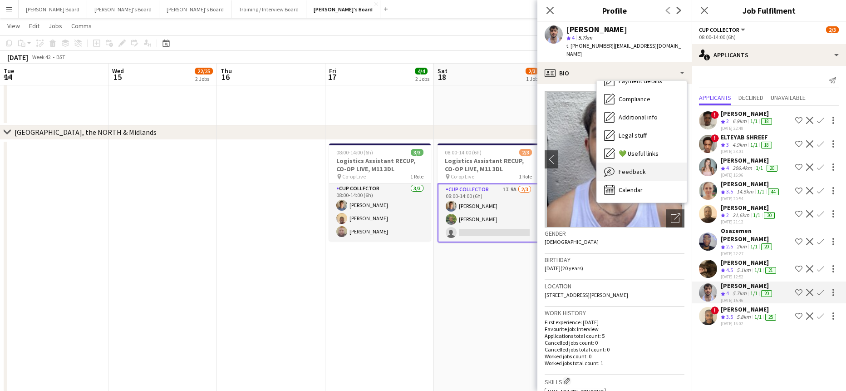
click at [641, 162] on div "Feedback Feedback" at bounding box center [642, 171] width 90 height 18
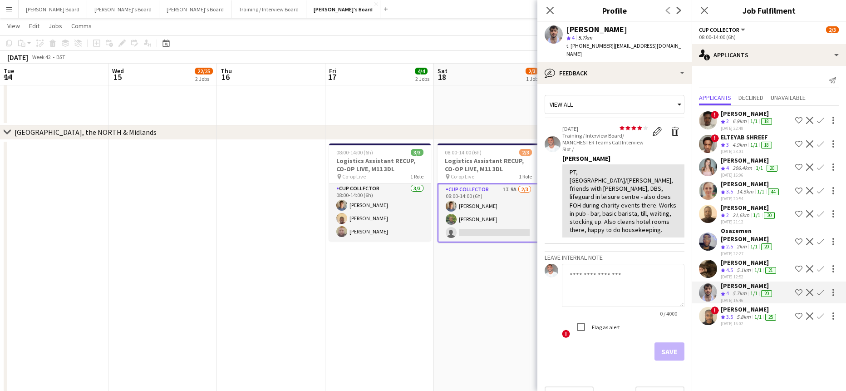
click at [817, 296] on app-icon "Confirm" at bounding box center [820, 292] width 7 height 7
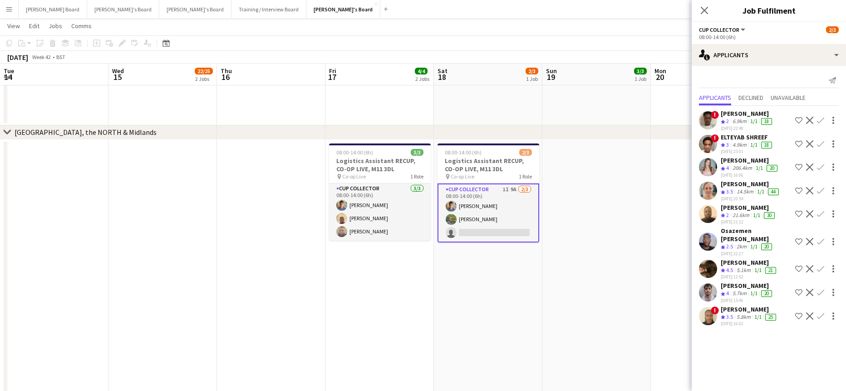
click at [814, 299] on div "[PERSON_NAME] Crew rating 4 5.7km 1/1 20 [DATE] 15:46 Shortlist crew Decline Co…" at bounding box center [768, 292] width 154 height 22
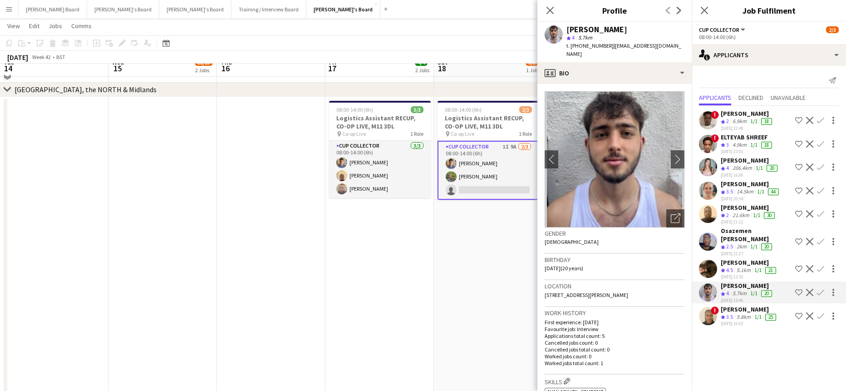
scroll to position [1270, 0]
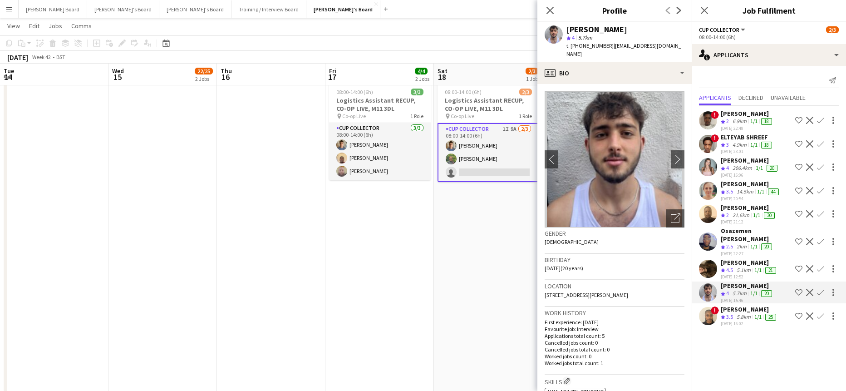
click at [821, 292] on app-icon "Confirm" at bounding box center [820, 292] width 7 height 7
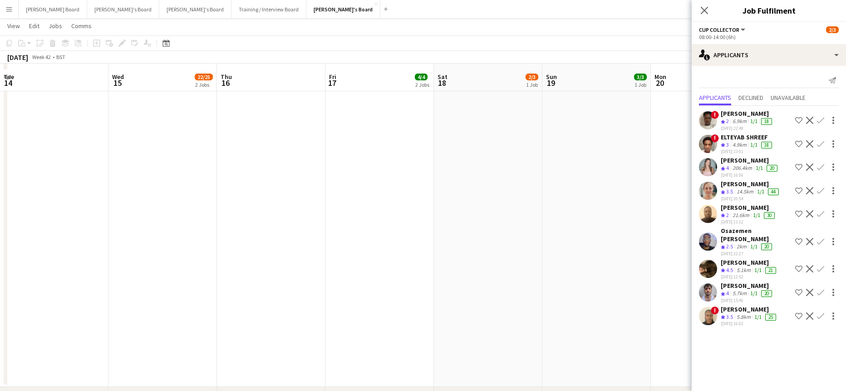
scroll to position [1452, 0]
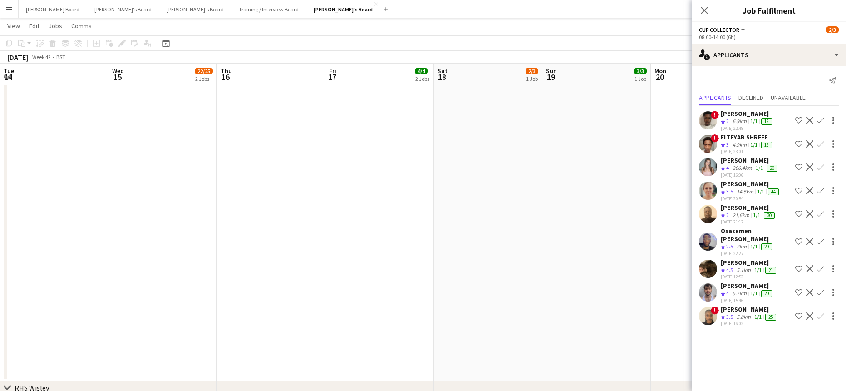
click at [819, 291] on app-icon "Confirm" at bounding box center [820, 292] width 7 height 7
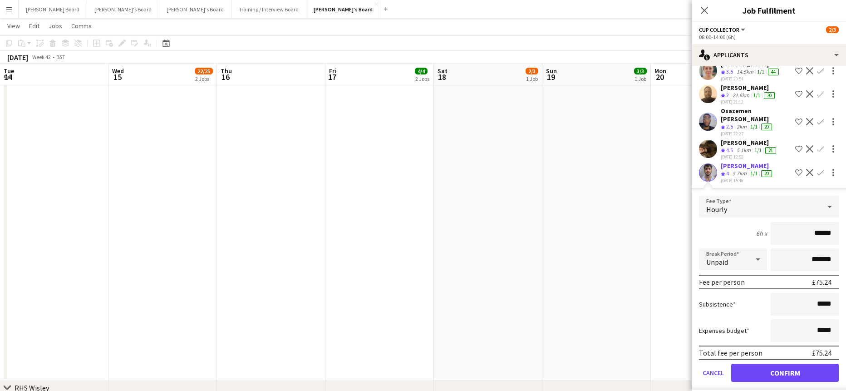
scroll to position [121, 0]
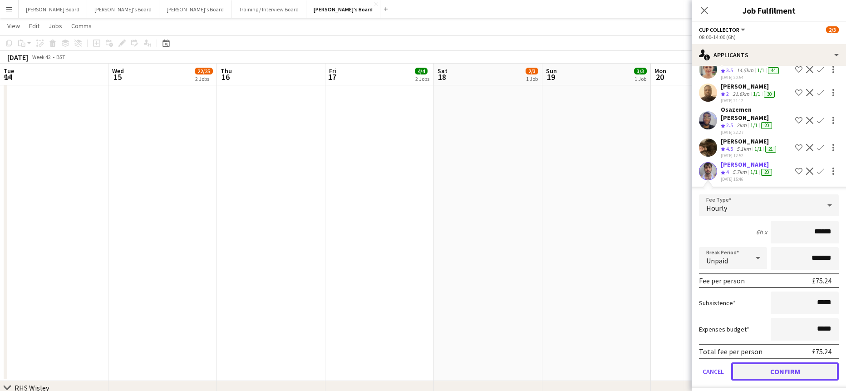
click at [772, 380] on button "Confirm" at bounding box center [785, 371] width 108 height 18
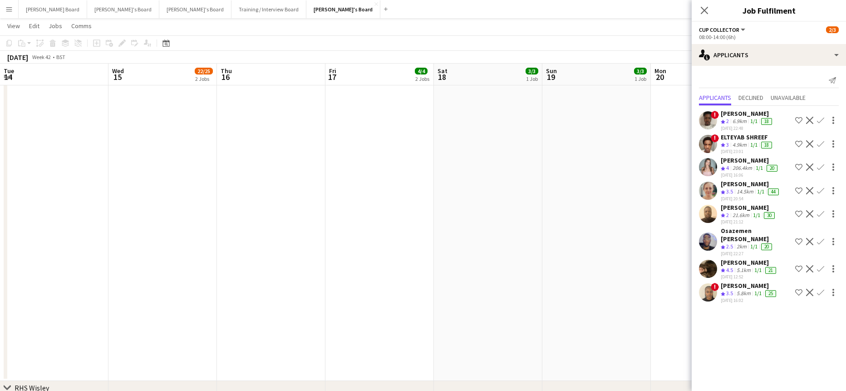
scroll to position [0, 0]
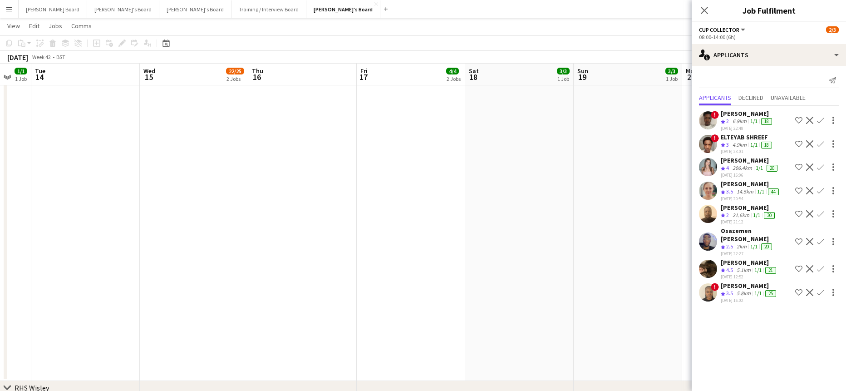
drag, startPoint x: 560, startPoint y: 258, endPoint x: 400, endPoint y: 240, distance: 161.7
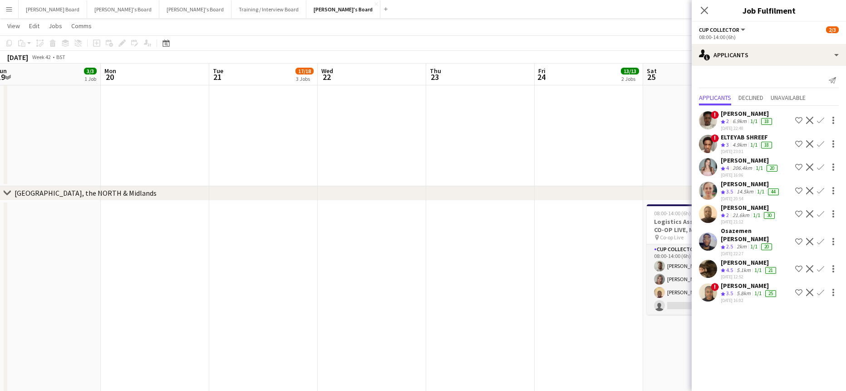
drag, startPoint x: 523, startPoint y: 274, endPoint x: 249, endPoint y: 288, distance: 274.9
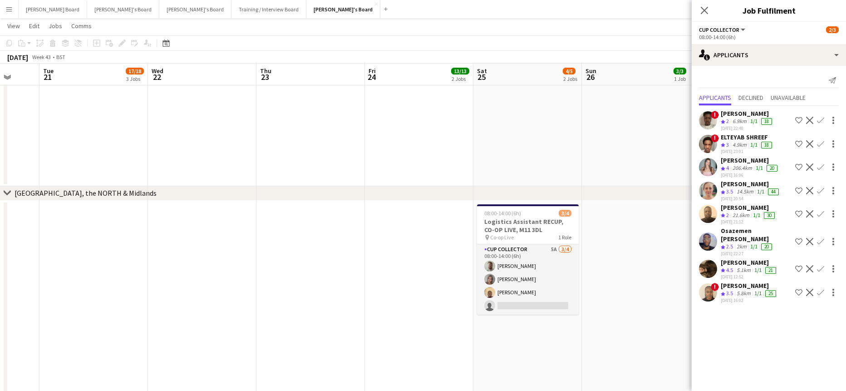
drag, startPoint x: 455, startPoint y: 284, endPoint x: 322, endPoint y: 279, distance: 133.0
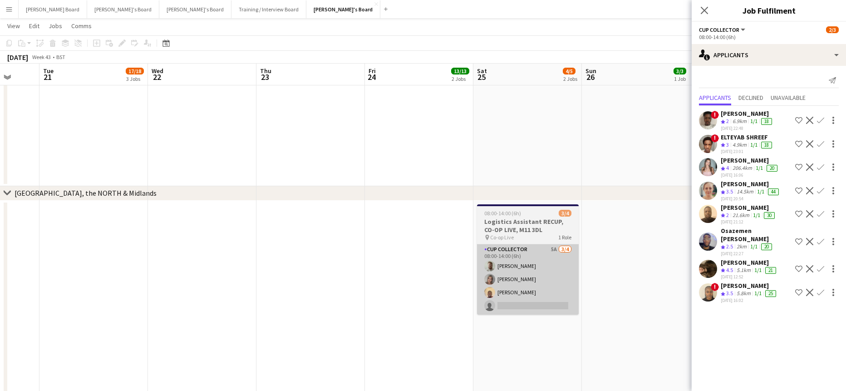
scroll to position [0, 354]
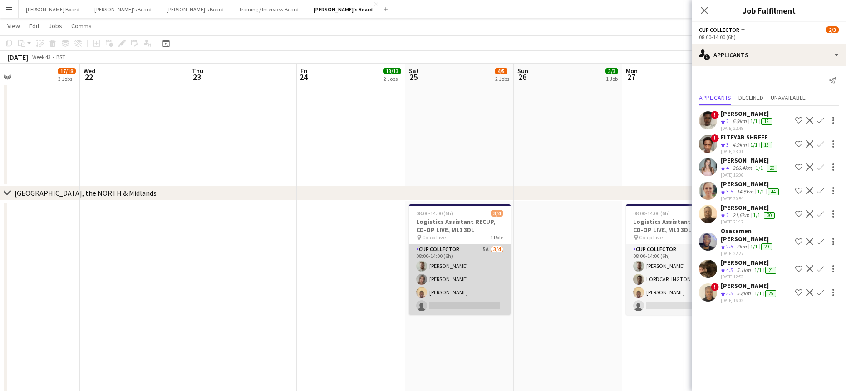
click at [447, 285] on app-card-role "CUP COLLECTOR 5A [DATE] 08:00-14:00 (6h) [PERSON_NAME] [PERSON_NAME] [PERSON_NA…" at bounding box center [460, 279] width 102 height 70
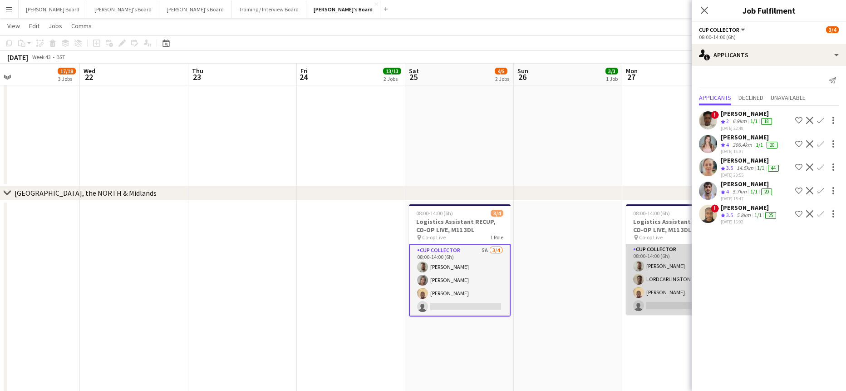
click at [650, 280] on app-card-role "CUP COLLECTOR 3A [DATE] 08:00-14:00 (6h) [PERSON_NAME] [PERSON_NAME] single-neu…" at bounding box center [677, 279] width 102 height 70
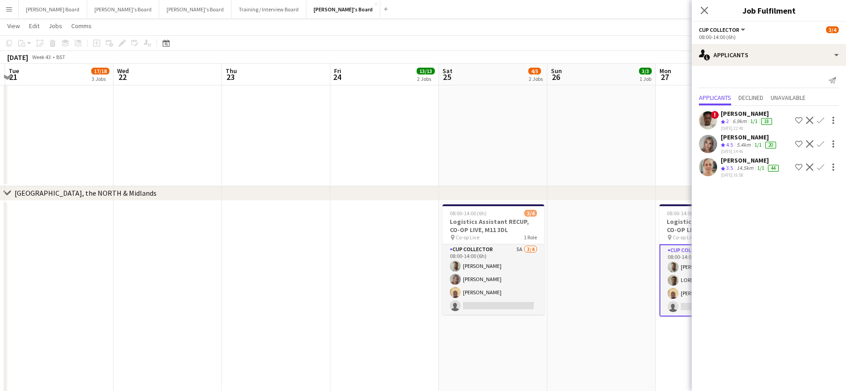
drag, startPoint x: 576, startPoint y: 331, endPoint x: 485, endPoint y: 343, distance: 92.3
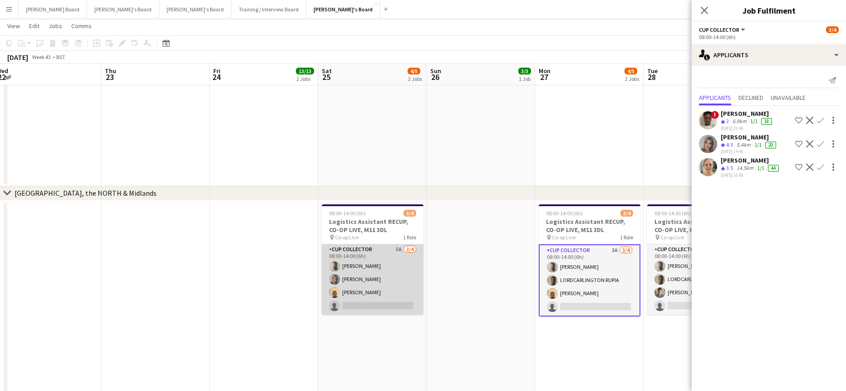
click at [357, 300] on app-card-role "CUP COLLECTOR 5A [DATE] 08:00-14:00 (6h) [PERSON_NAME] [PERSON_NAME] [PERSON_NA…" at bounding box center [373, 279] width 102 height 70
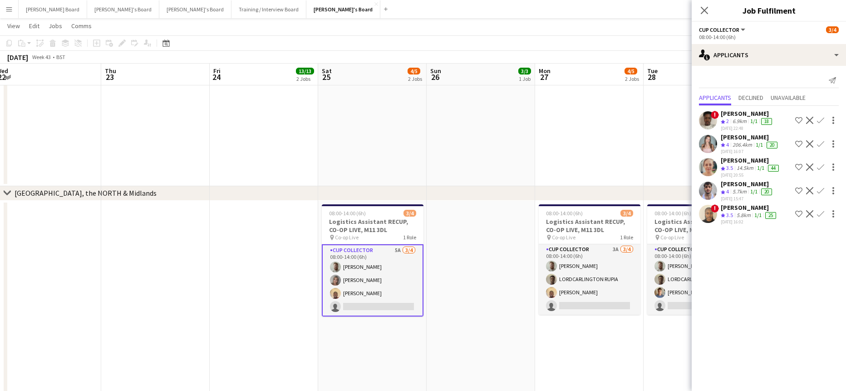
click at [822, 190] on app-icon "Confirm" at bounding box center [820, 190] width 7 height 7
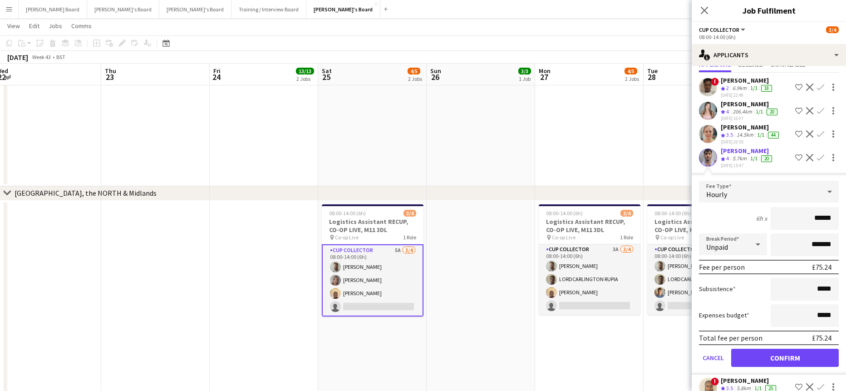
scroll to position [49, 0]
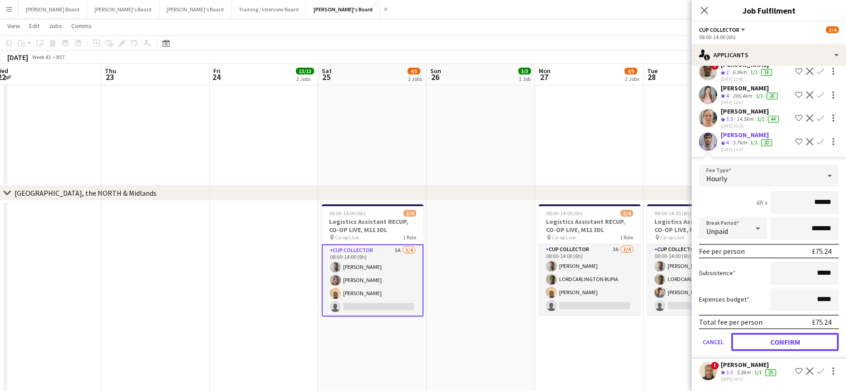
click at [768, 339] on button "Confirm" at bounding box center [785, 342] width 108 height 18
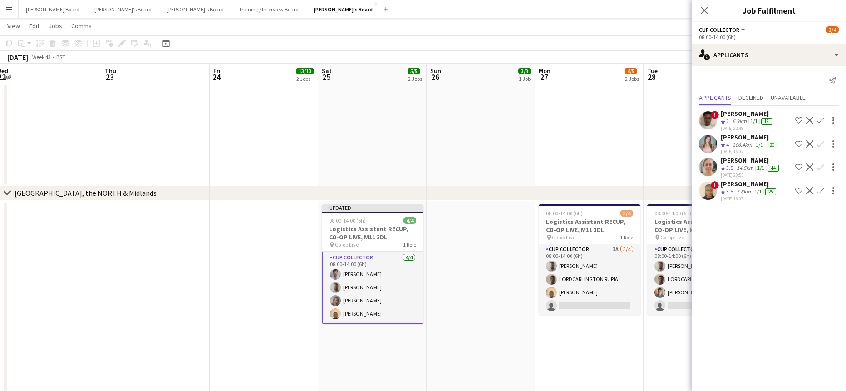
scroll to position [0, 0]
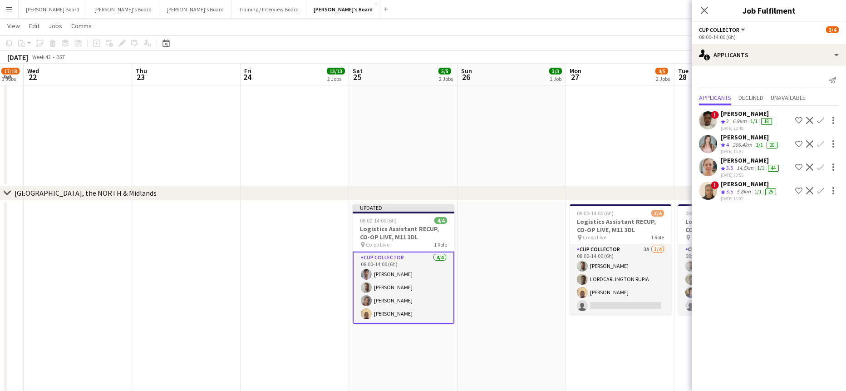
drag, startPoint x: 509, startPoint y: 319, endPoint x: 461, endPoint y: 312, distance: 48.7
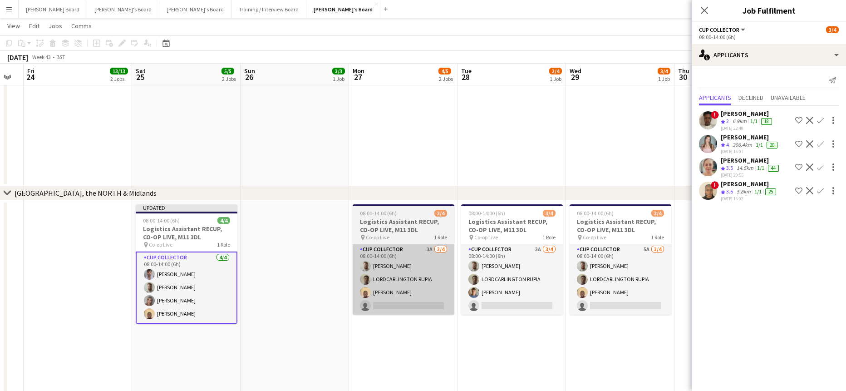
scroll to position [0, 277]
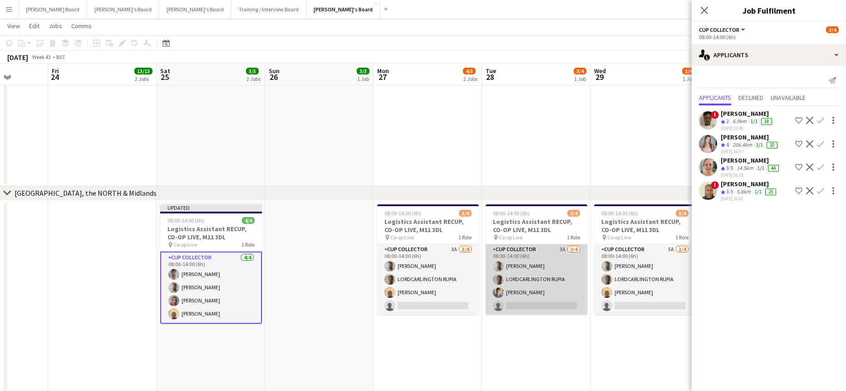
click at [532, 279] on app-card-role "CUP COLLECTOR 3A [DATE] 08:00-14:00 (6h) [PERSON_NAME] RUPIA [PERSON_NAME] sing…" at bounding box center [536, 279] width 102 height 70
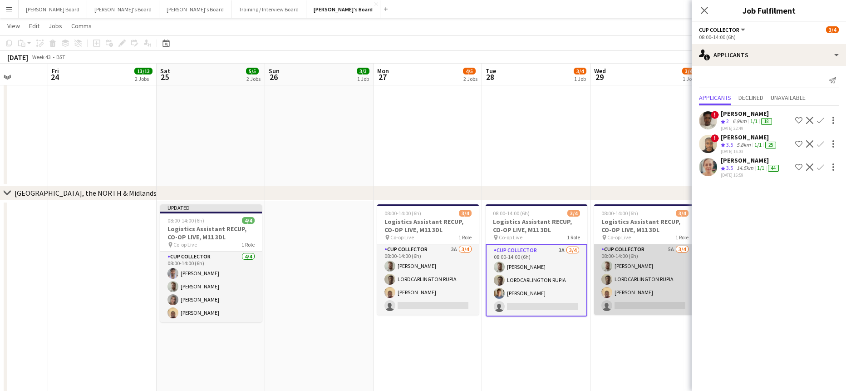
click at [665, 269] on app-card-role "CUP COLLECTOR 5A [DATE] 08:00-14:00 (6h) [PERSON_NAME] [PERSON_NAME] single-neu…" at bounding box center [645, 279] width 102 height 70
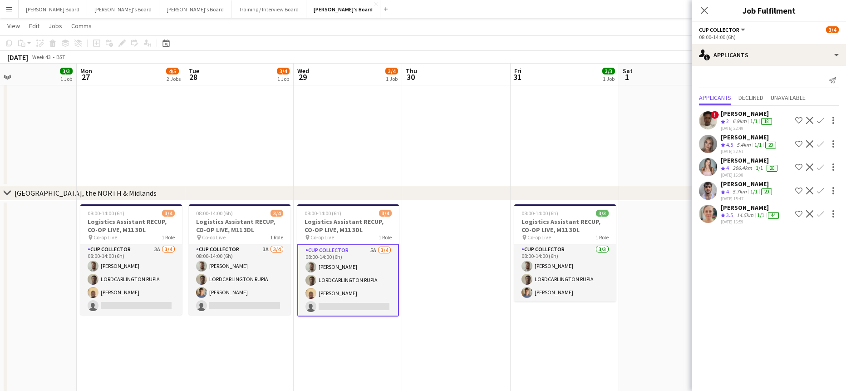
scroll to position [0, 320]
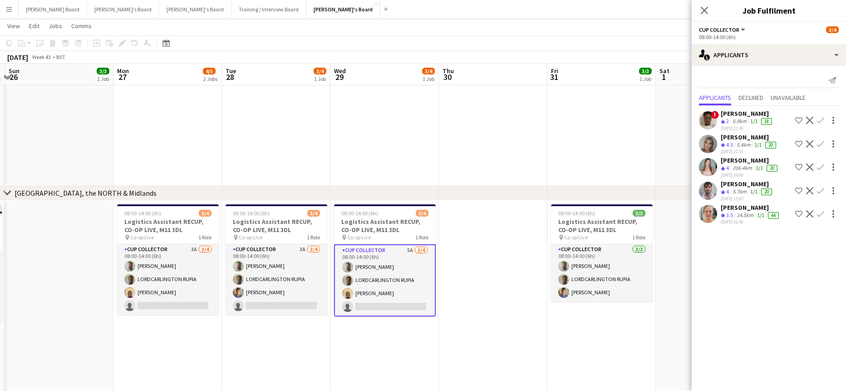
drag, startPoint x: 615, startPoint y: 352, endPoint x: 360, endPoint y: 328, distance: 256.0
click at [822, 188] on app-icon "Confirm" at bounding box center [820, 190] width 7 height 7
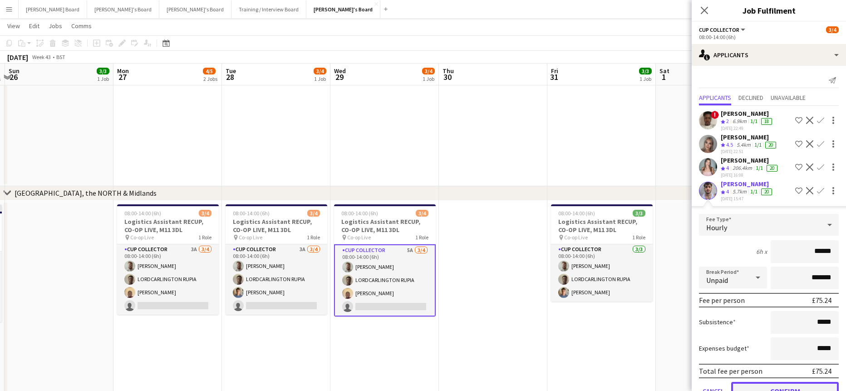
click at [770, 385] on button "Confirm" at bounding box center [785, 391] width 108 height 18
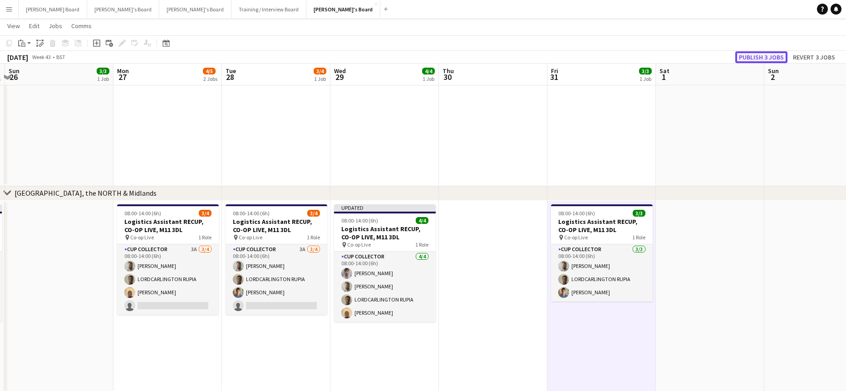
click at [762, 62] on button "Publish 3 jobs" at bounding box center [761, 57] width 52 height 12
